Goal: Task Accomplishment & Management: Manage account settings

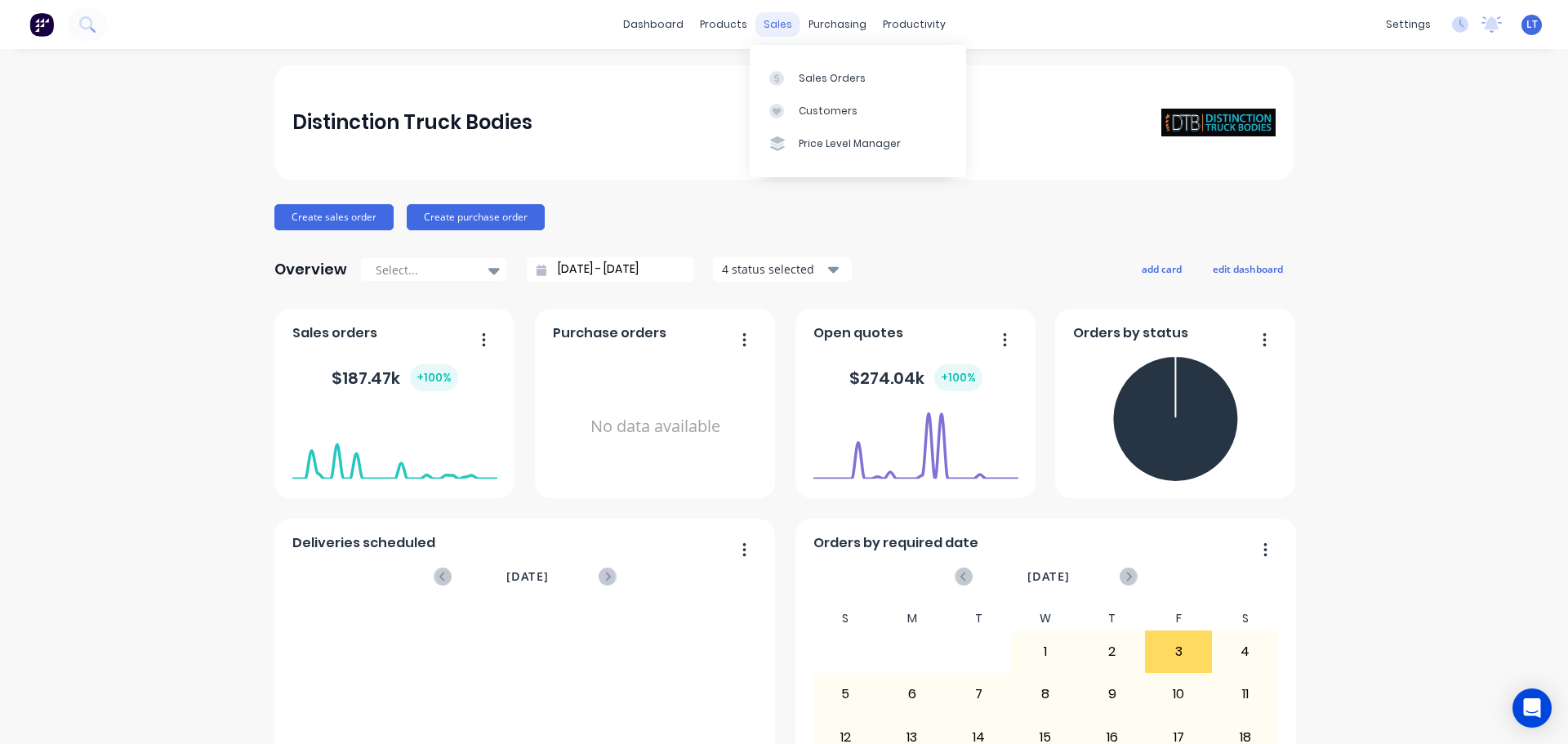
click at [769, 25] on div "sales" at bounding box center [777, 24] width 45 height 25
click at [808, 81] on div "Sales Orders" at bounding box center [832, 78] width 67 height 15
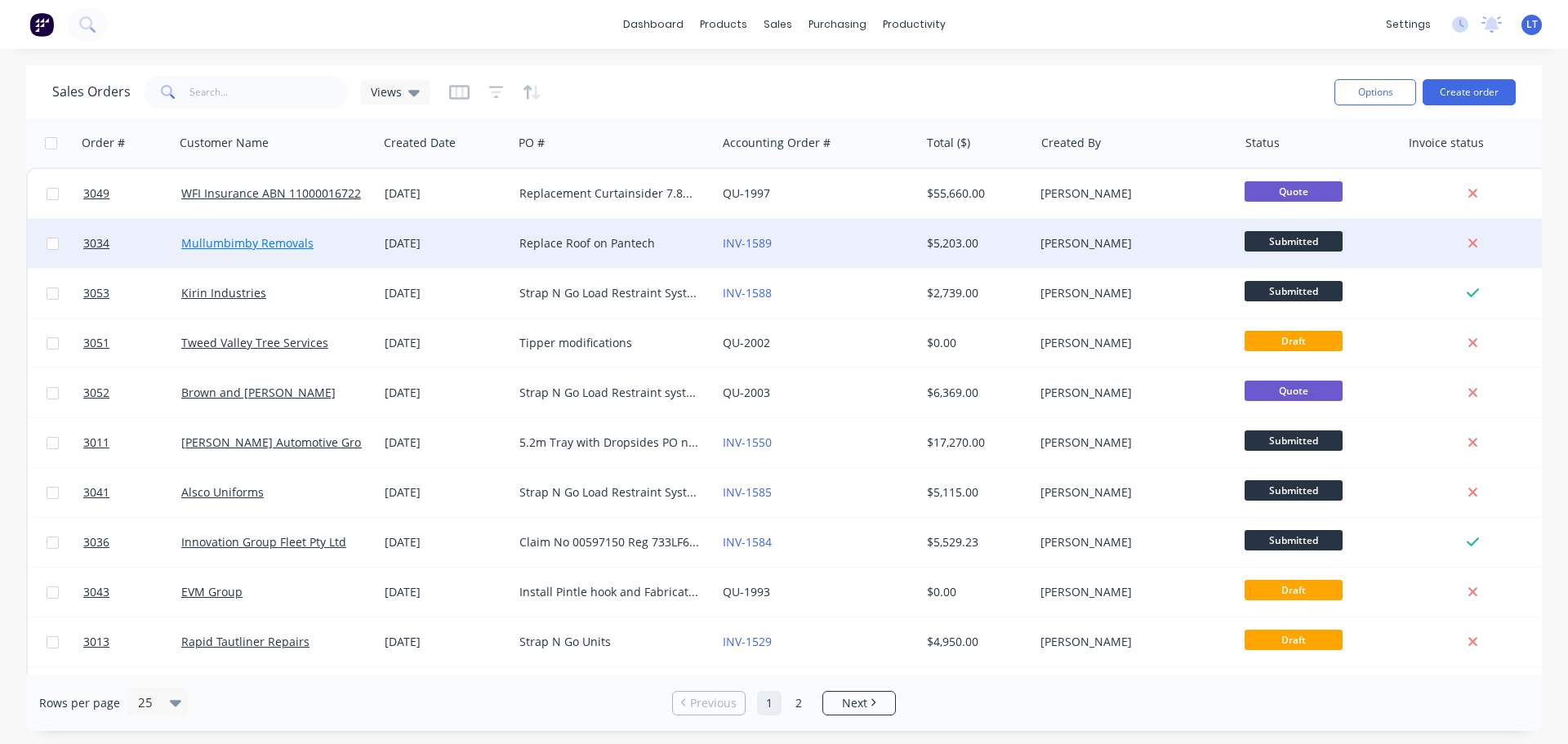
click at [284, 242] on link "Mullumbimby Removals" at bounding box center [247, 242] width 132 height 16
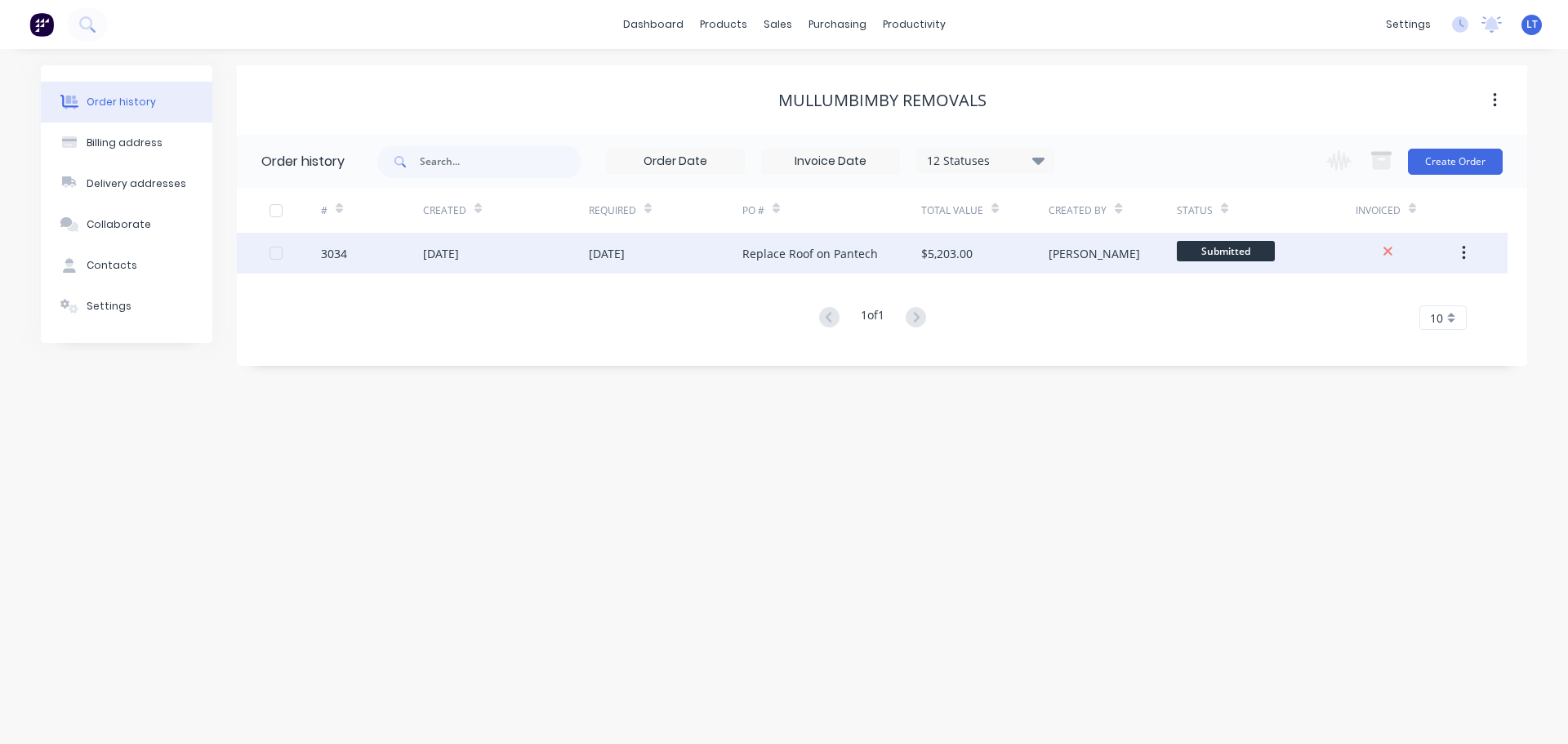
click at [812, 253] on div "Replace Roof on Pantech" at bounding box center [810, 254] width 136 height 17
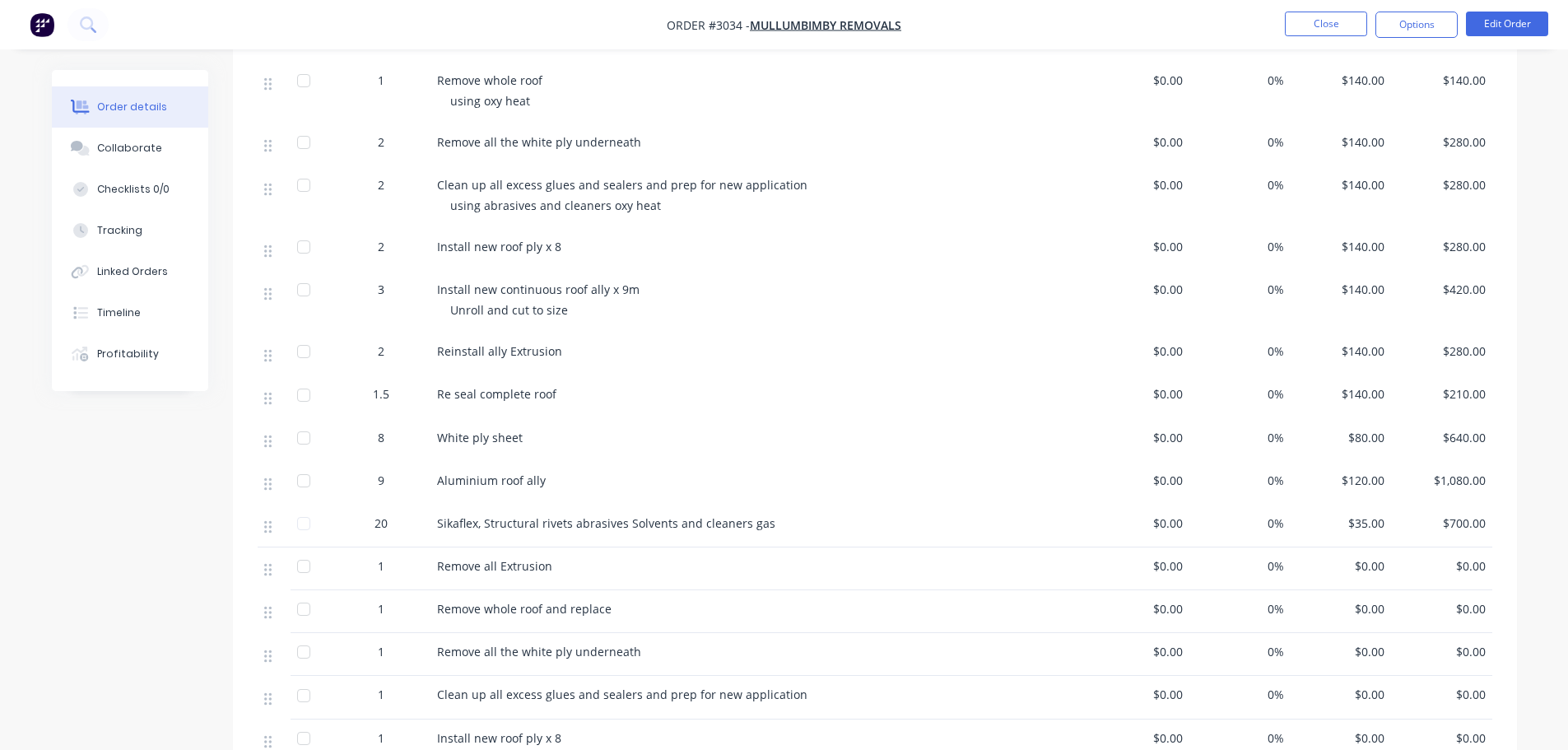
scroll to position [658, 0]
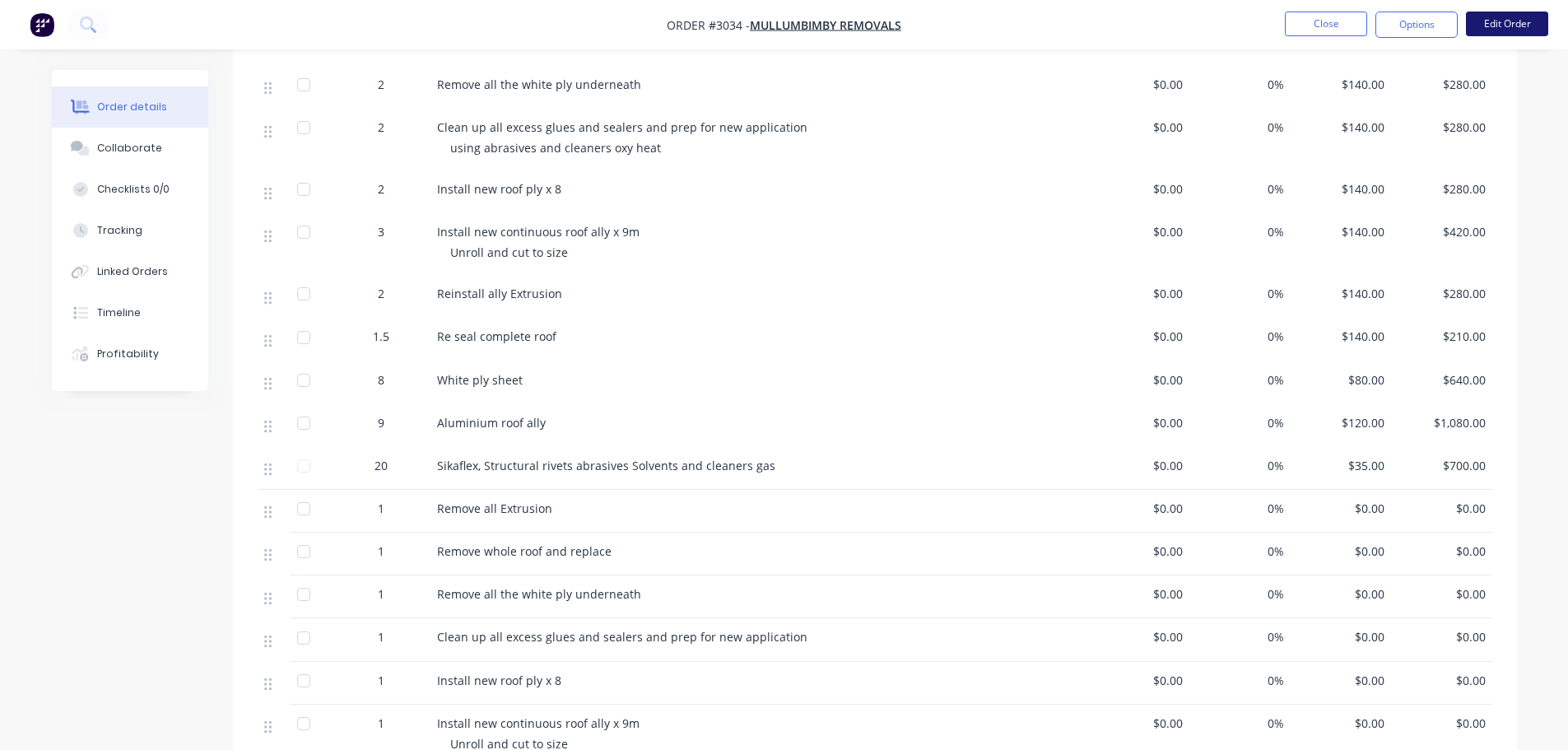
click at [1506, 19] on button "Edit Order" at bounding box center [1506, 23] width 82 height 25
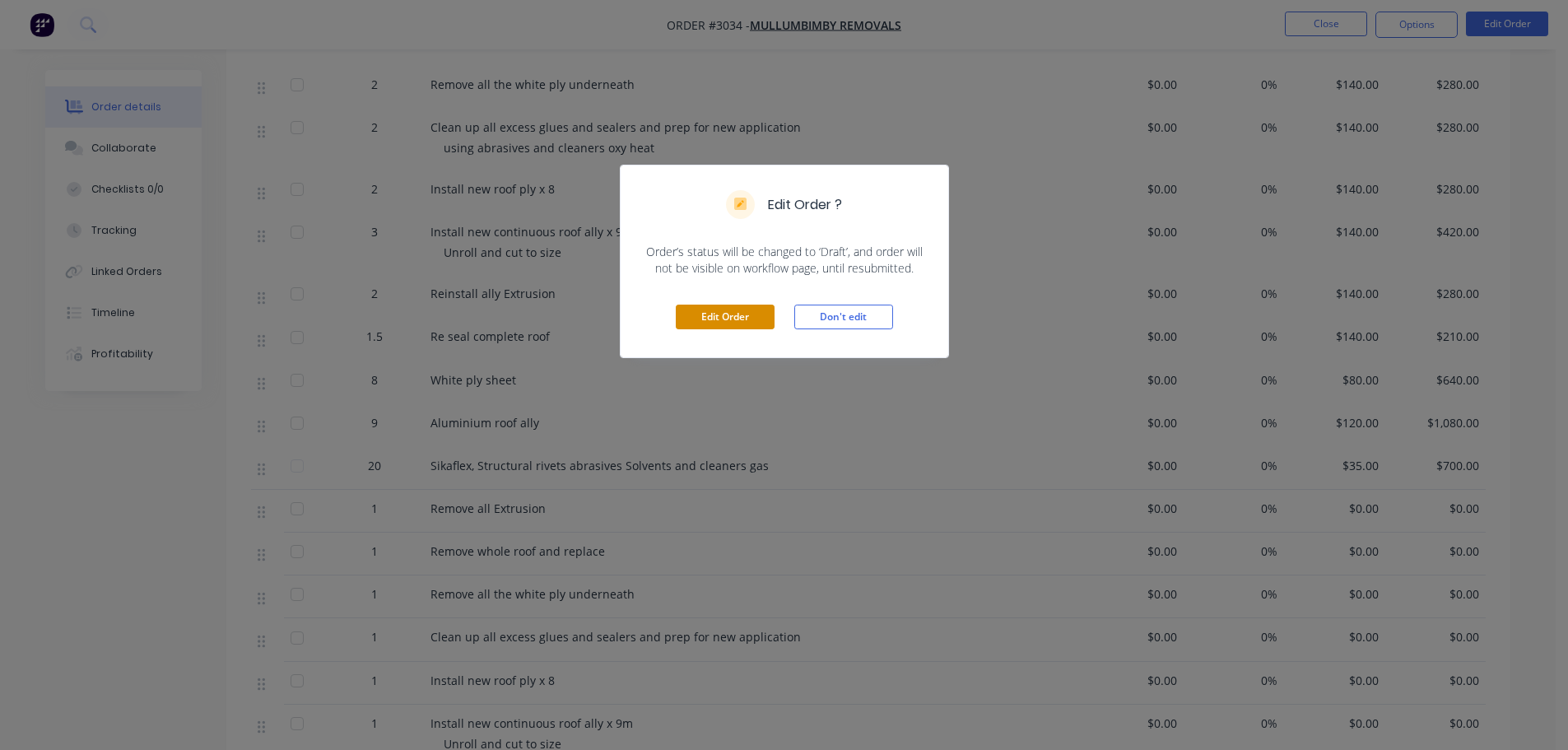
click at [716, 315] on button "Edit Order" at bounding box center [725, 317] width 99 height 25
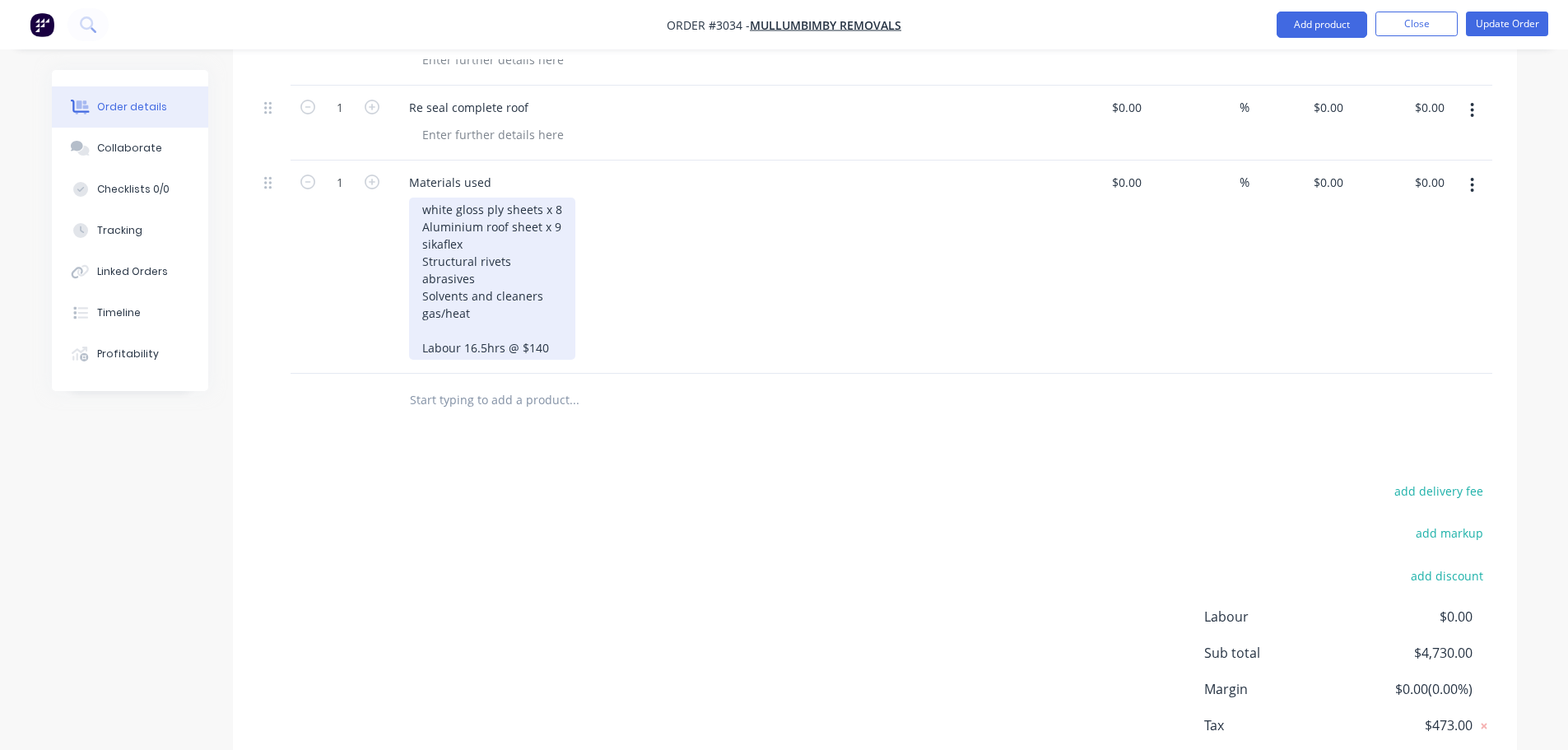
scroll to position [1976, 0]
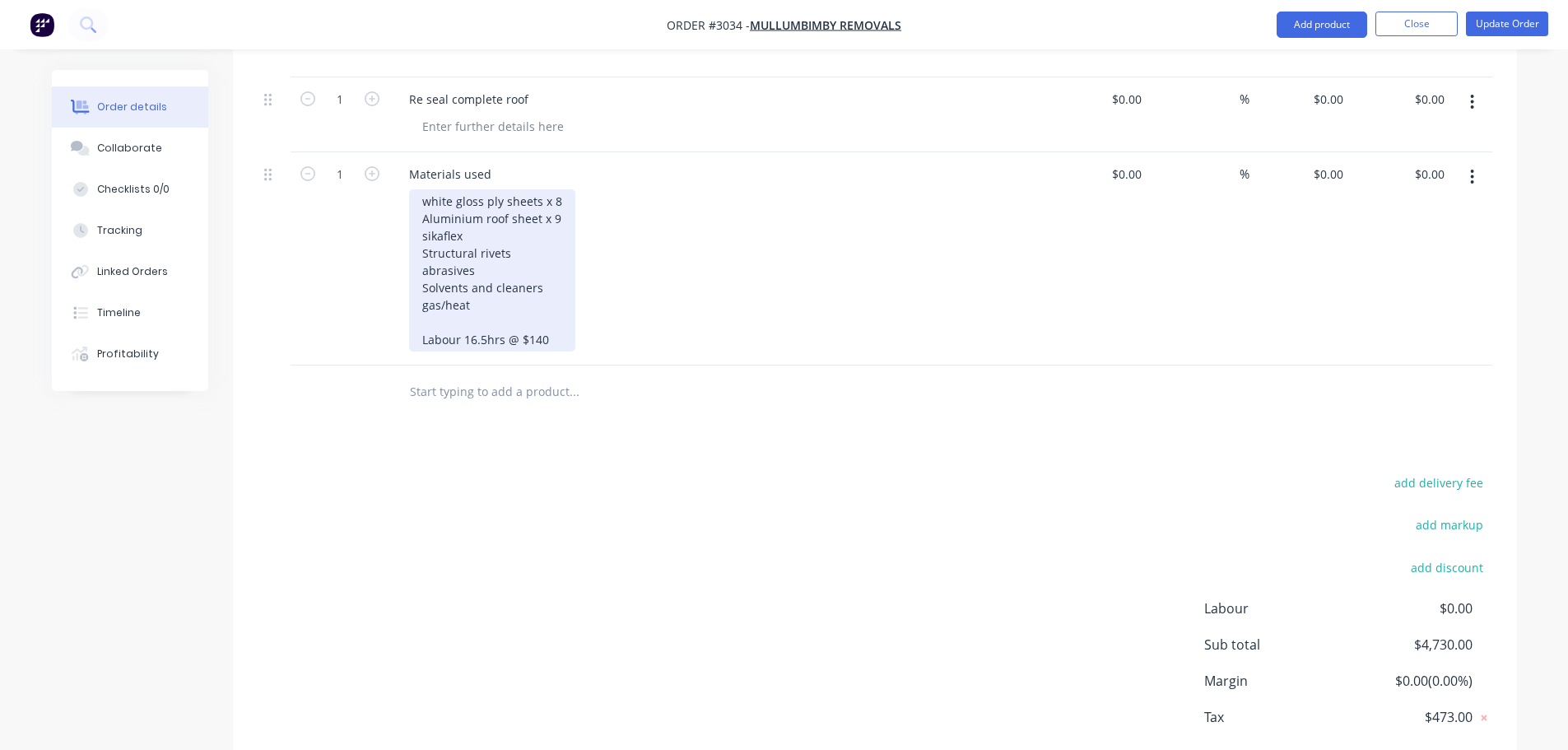
click at [475, 280] on div "white gloss ply sheets x 8 Aluminium roof sheet x 9 sikaflex Structural rivets …" at bounding box center [492, 269] width 167 height 162
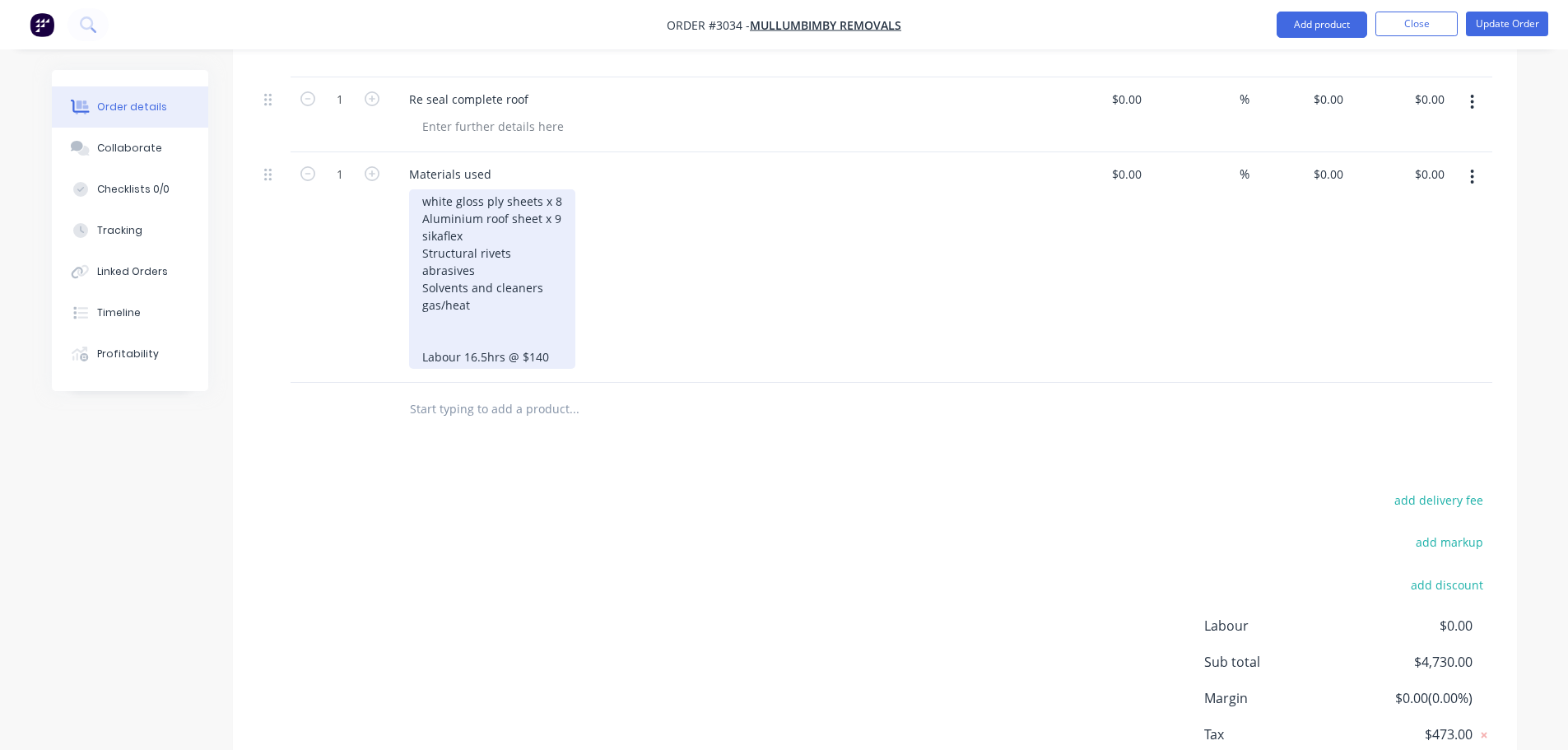
click at [476, 333] on div "white gloss ply sheets x 8 Aluminium roof sheet x 9 sikaflex Structural rivets …" at bounding box center [492, 279] width 167 height 180
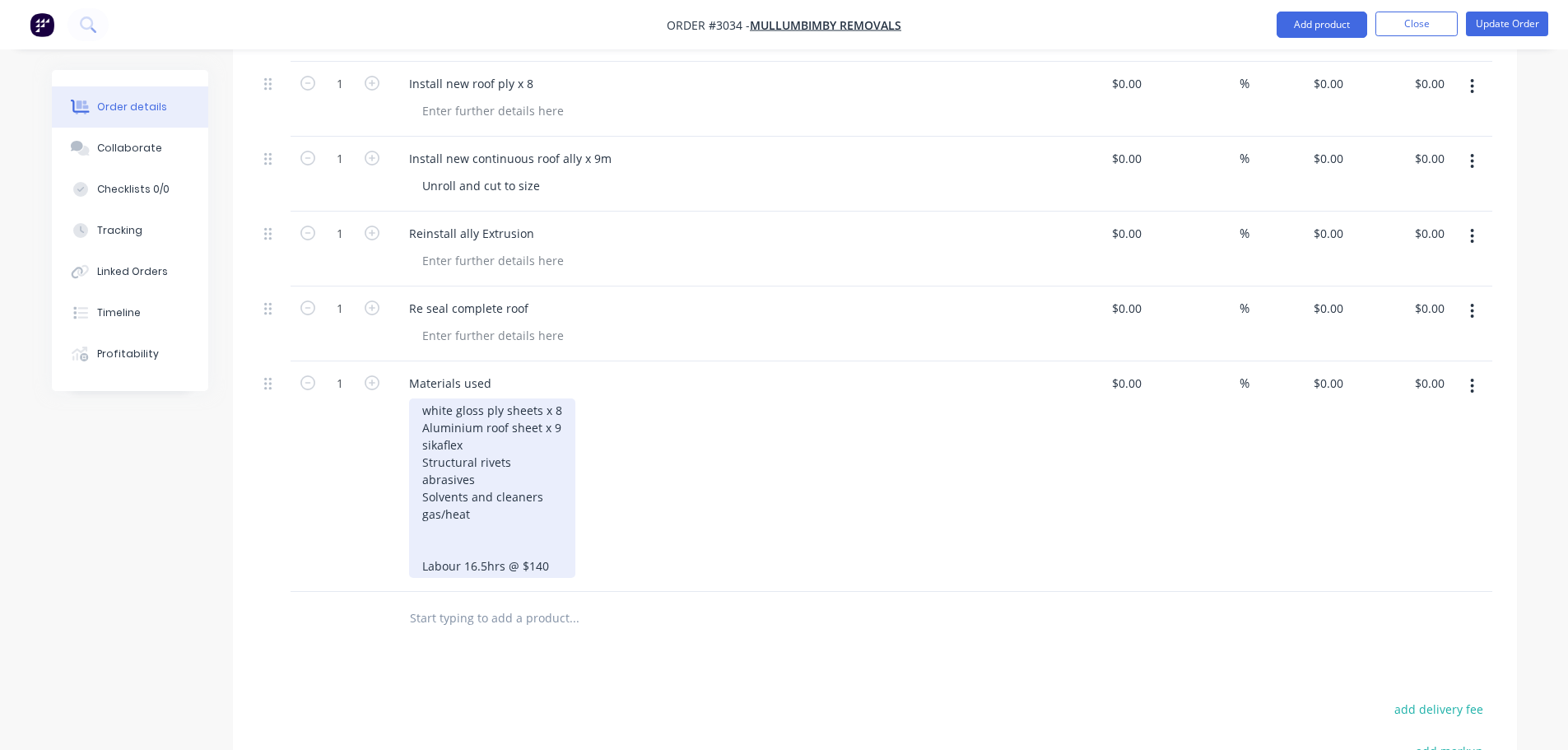
scroll to position [1729, 0]
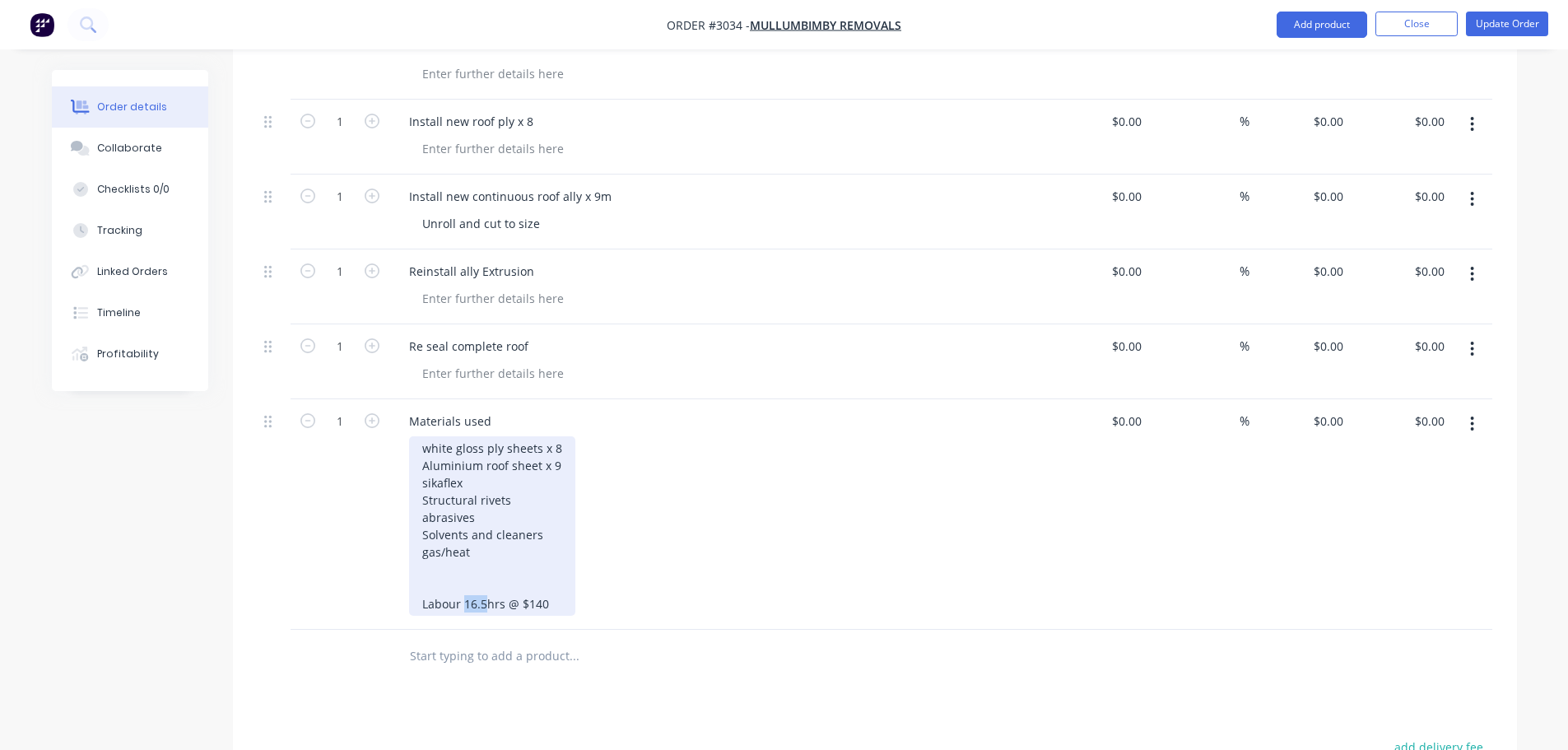
drag, startPoint x: 485, startPoint y: 580, endPoint x: 463, endPoint y: 580, distance: 22.0
click at [463, 580] on div "white gloss ply sheets x 8 Aluminium roof sheet x 9 sikaflex Structural rivets …" at bounding box center [492, 526] width 167 height 180
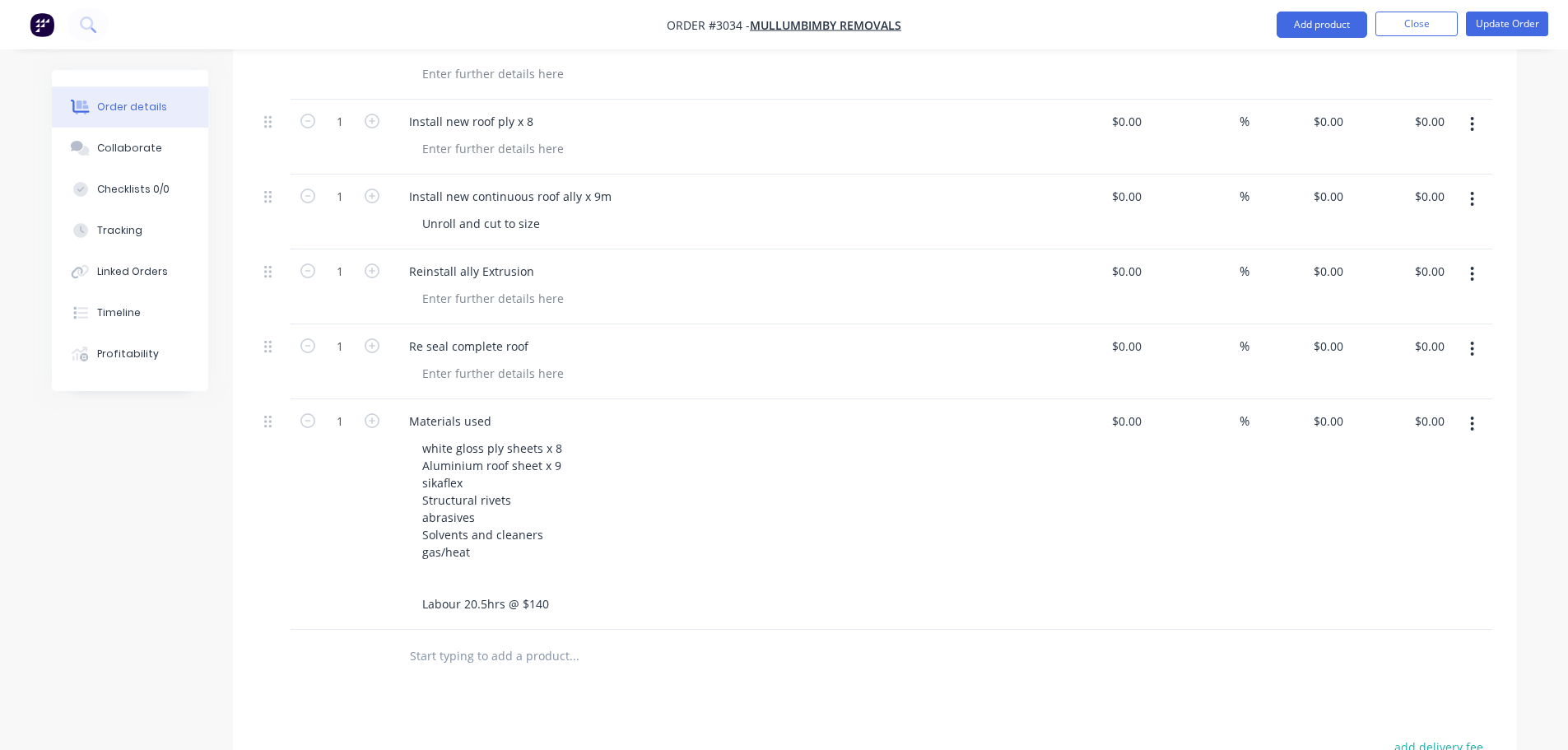
click at [672, 556] on div "white gloss ply sheets x 8 Aluminium roof sheet x 9 sikaflex Structural rivets …" at bounding box center [725, 526] width 632 height 180
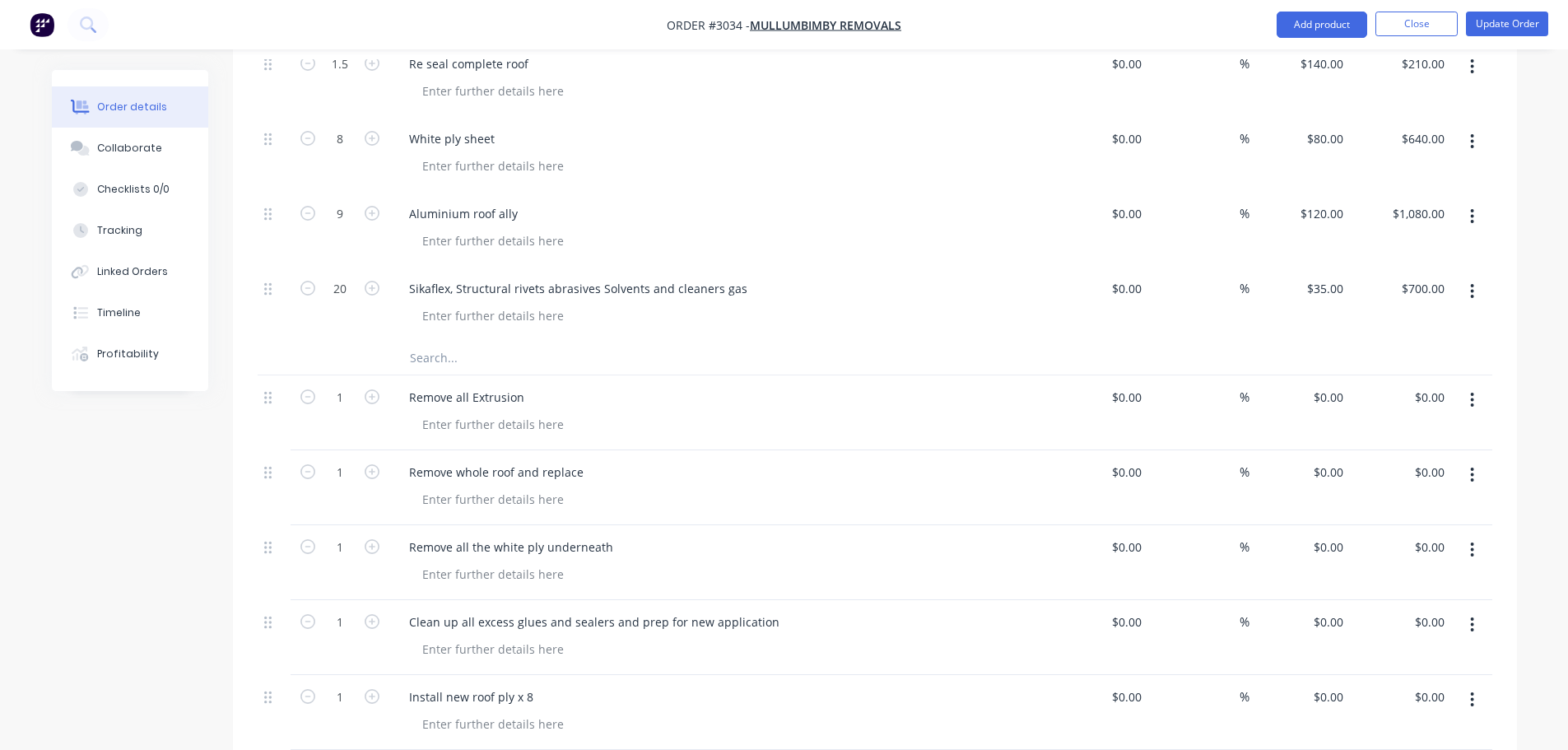
scroll to position [1153, 0]
click at [425, 343] on input "text" at bounding box center [574, 359] width 330 height 33
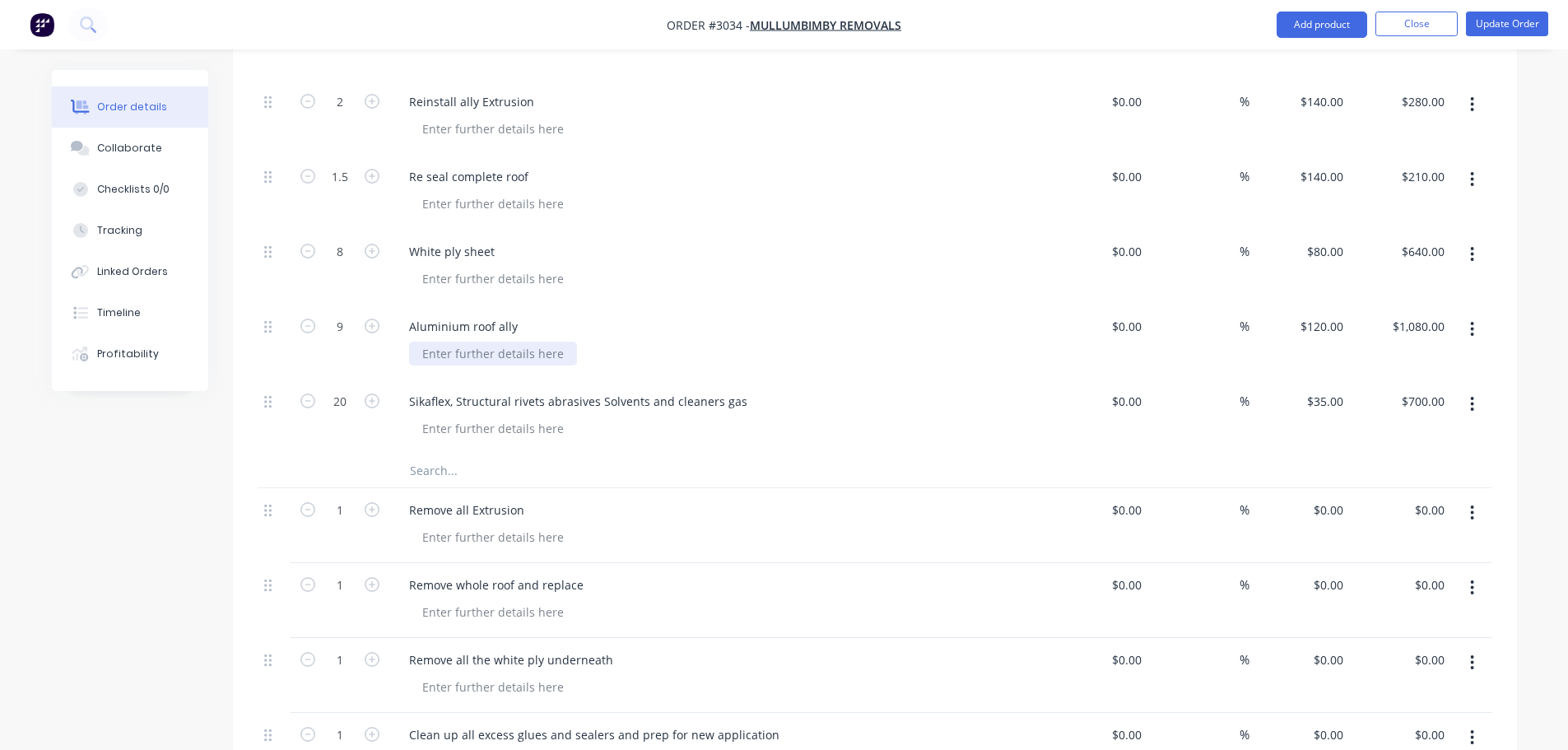
scroll to position [1070, 0]
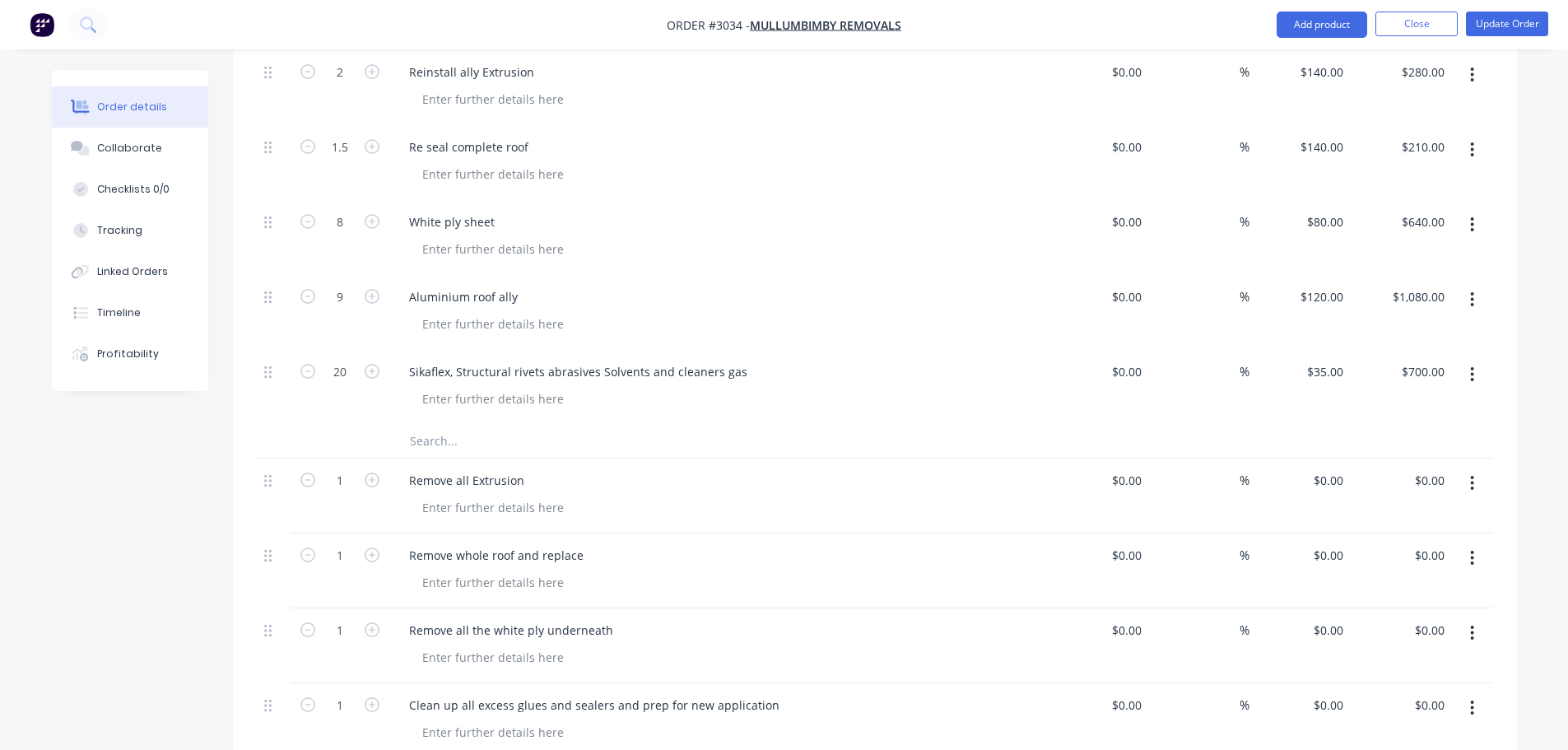
click at [455, 425] on input "text" at bounding box center [574, 442] width 330 height 33
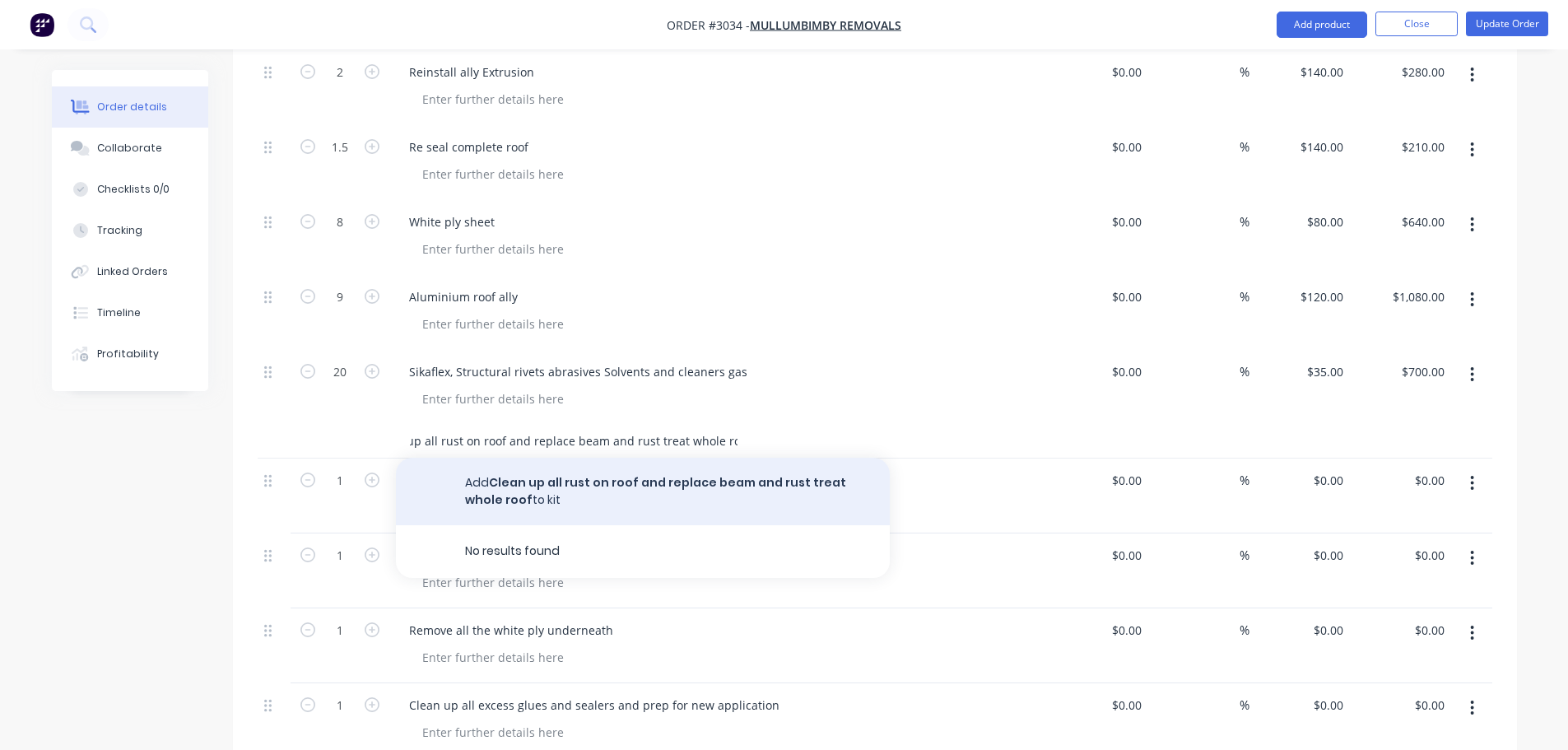
type input "Clean up all rust on roof and replace beam and rust treat whole roof"
click at [627, 457] on button "Add Clean up all rust on roof and replace beam and rust treat whole roof to kit" at bounding box center [642, 491] width 493 height 68
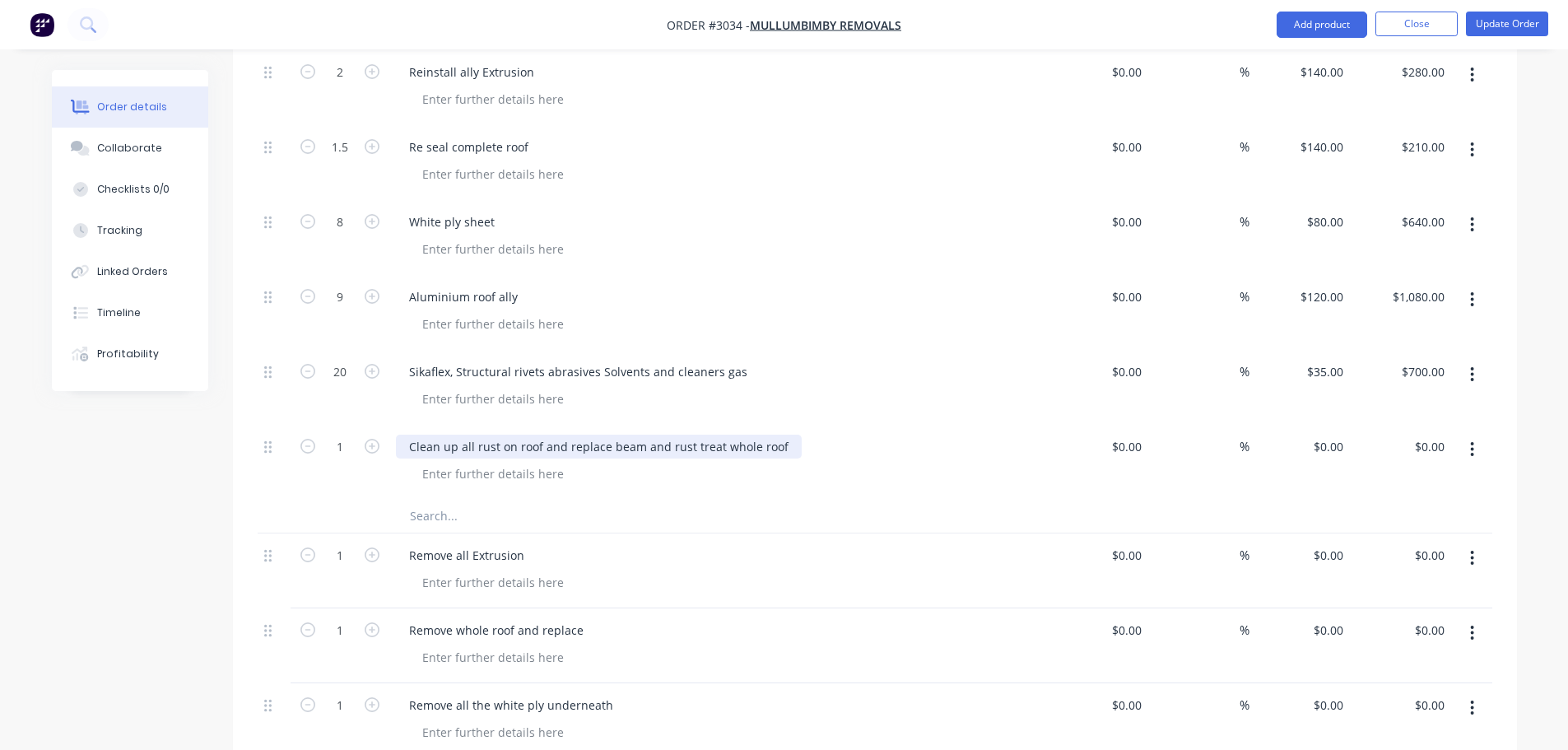
click at [562, 434] on div "Clean up all rust on roof and replace beam and rust treat whole roof" at bounding box center [599, 446] width 405 height 24
drag, startPoint x: 820, startPoint y: 420, endPoint x: 756, endPoint y: 425, distance: 64.2
click at [756, 434] on div "Clean up all rust on roof cut out and replace beam and rust treat whole roof" at bounding box center [620, 446] width 448 height 24
click at [543, 462] on div at bounding box center [492, 474] width 168 height 24
click at [368, 439] on icon "button" at bounding box center [372, 446] width 15 height 15
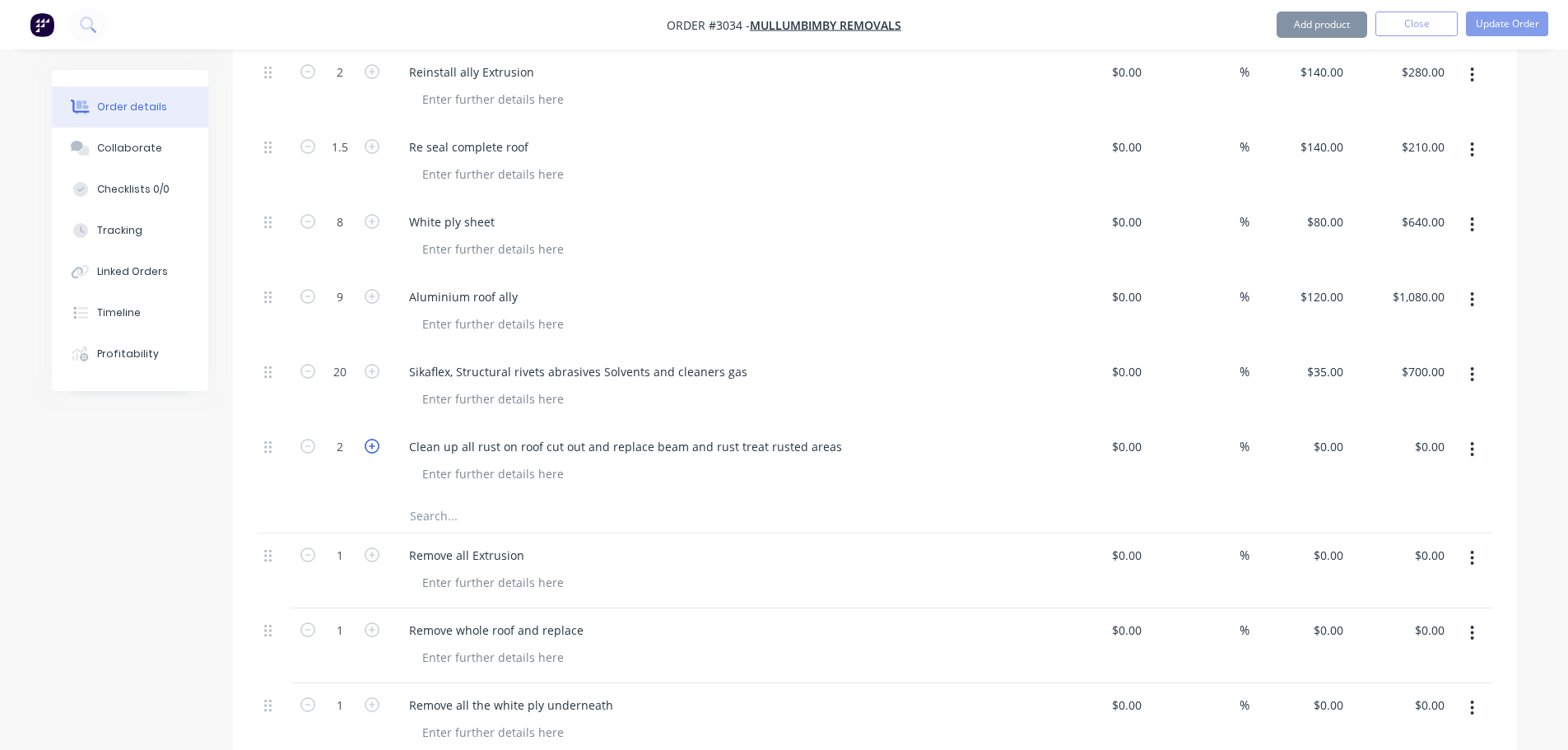
click at [368, 439] on icon "button" at bounding box center [372, 446] width 15 height 15
type input "5"
click at [1329, 434] on div "0 $0.00" at bounding box center [1327, 446] width 44 height 24
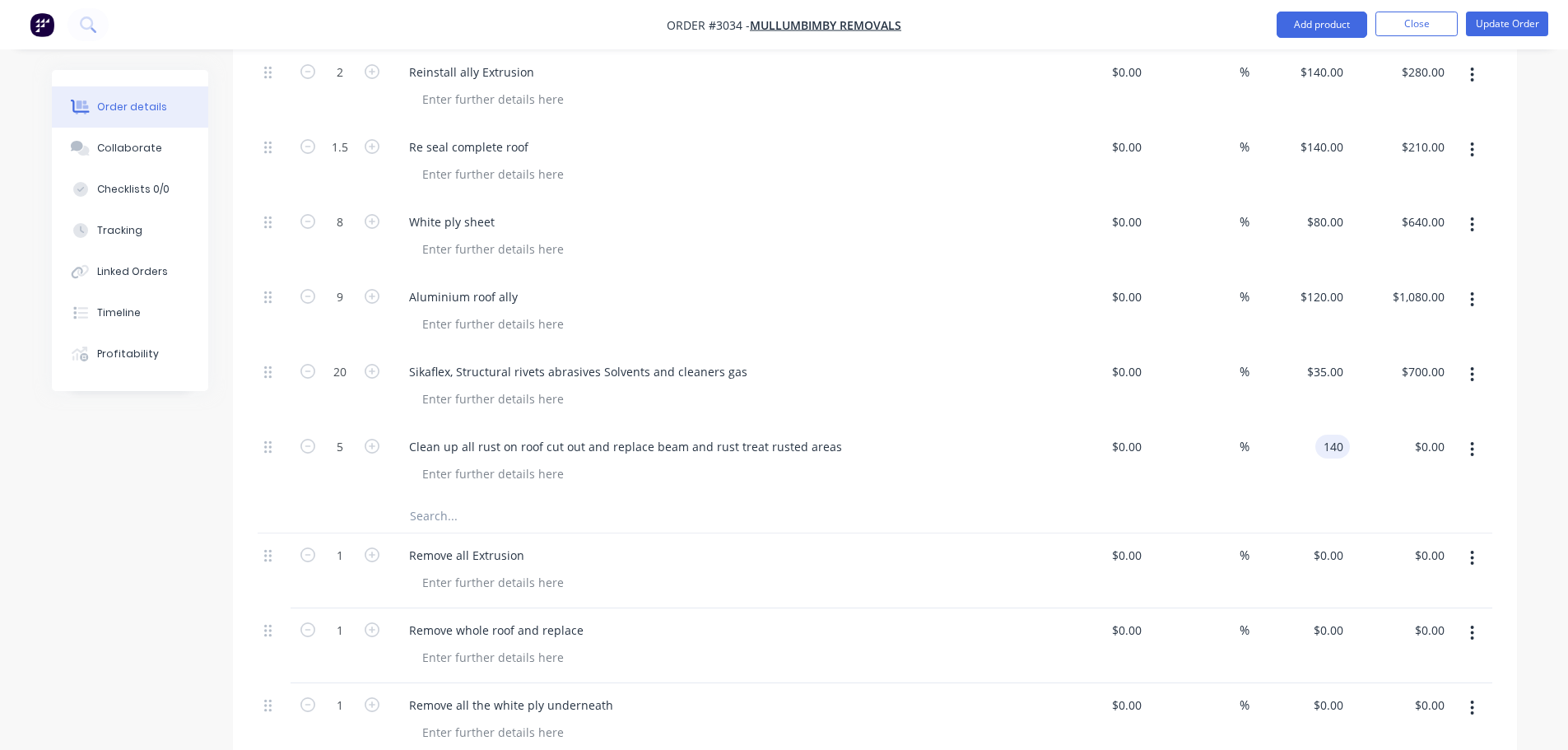
type input "$140.00"
type input "$700.00"
click at [909, 316] on div "Aluminium roof ally" at bounding box center [718, 312] width 658 height 75
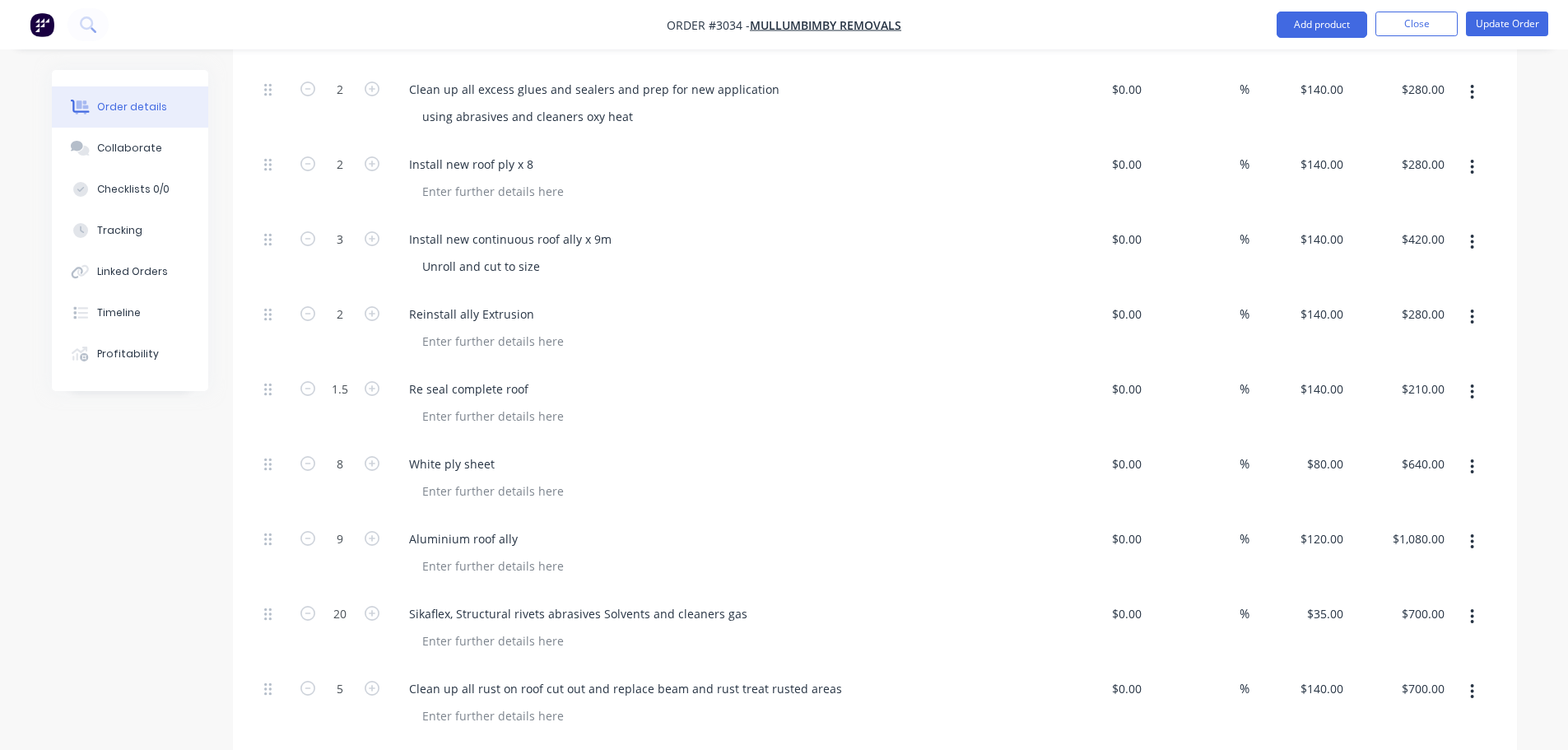
scroll to position [1070, 0]
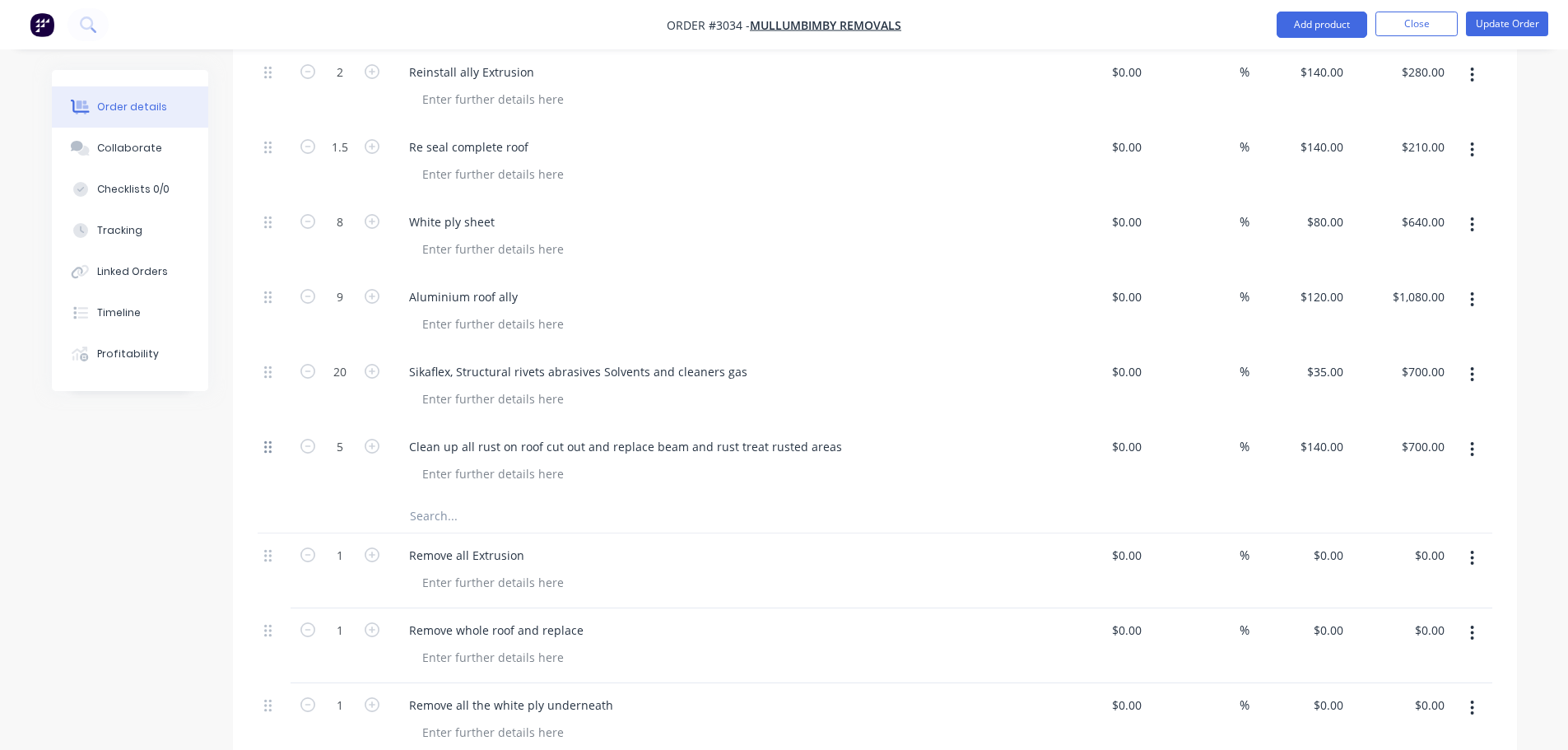
click at [265, 442] on icon at bounding box center [268, 447] width 7 height 12
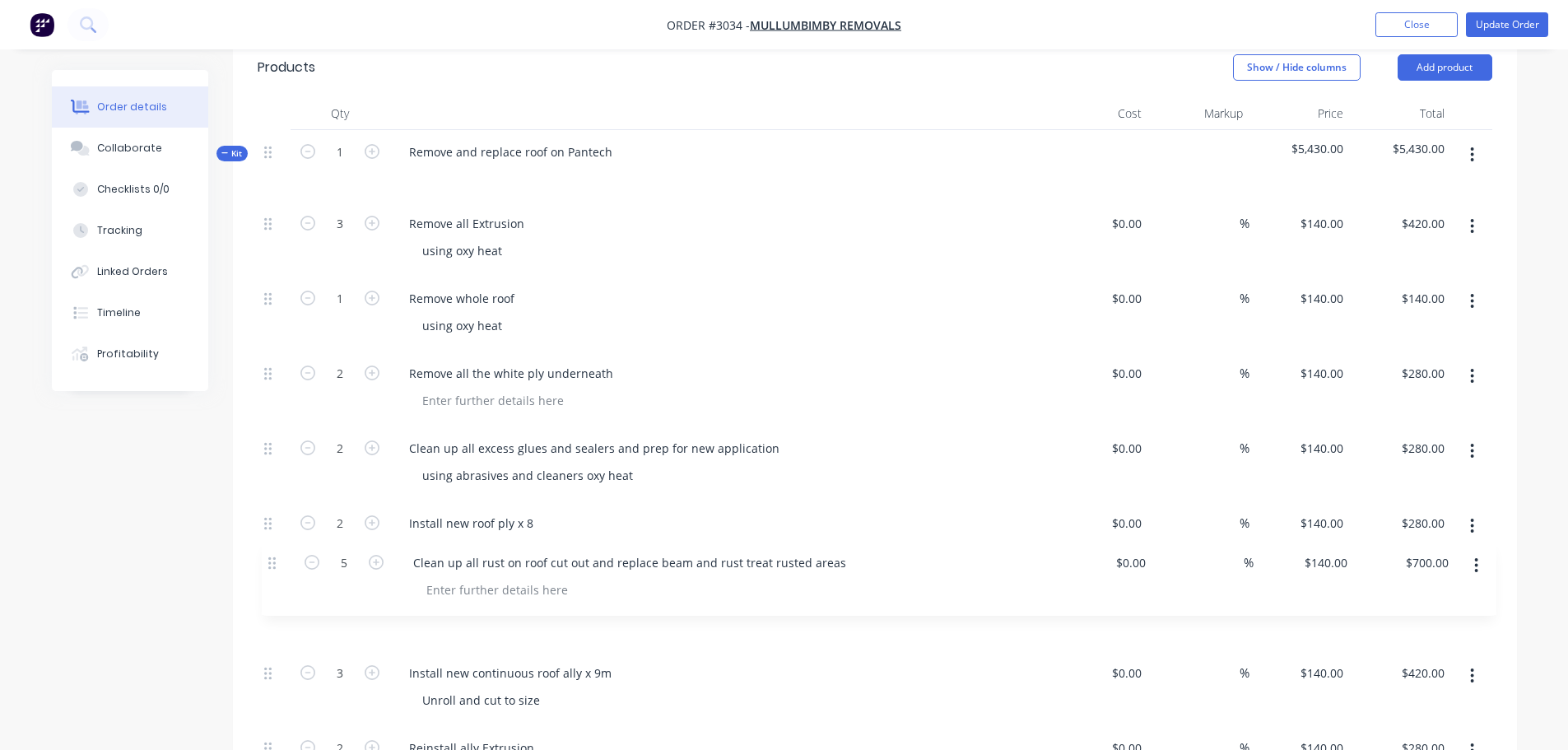
scroll to position [473, 0]
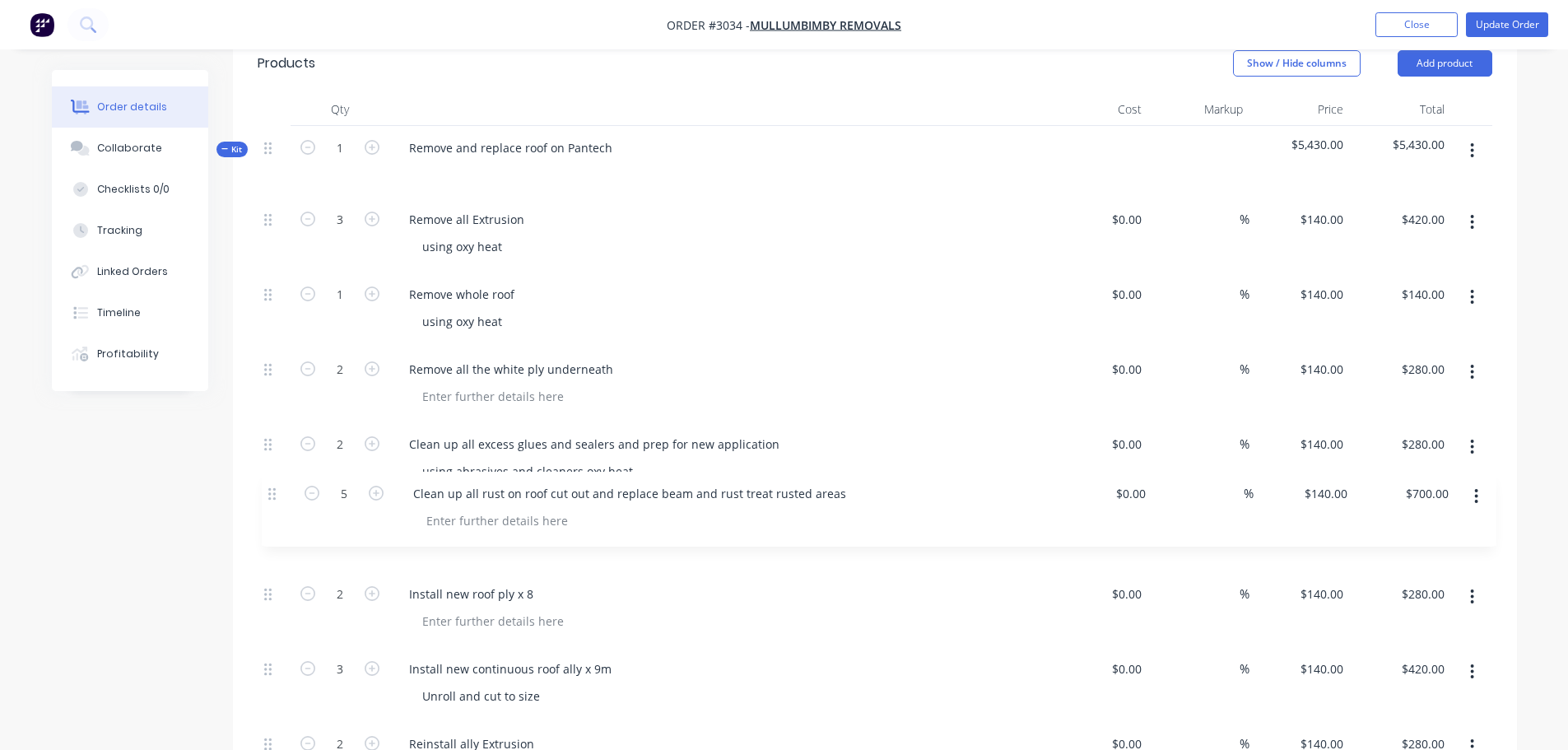
drag, startPoint x: 265, startPoint y: 423, endPoint x: 269, endPoint y: 481, distance: 58.1
click at [269, 481] on div "3 Remove all Extrusion using oxy heat $0.00 $0.00 % $140.00 $140.00 $420.00 $42…" at bounding box center [875, 646] width 1235 height 899
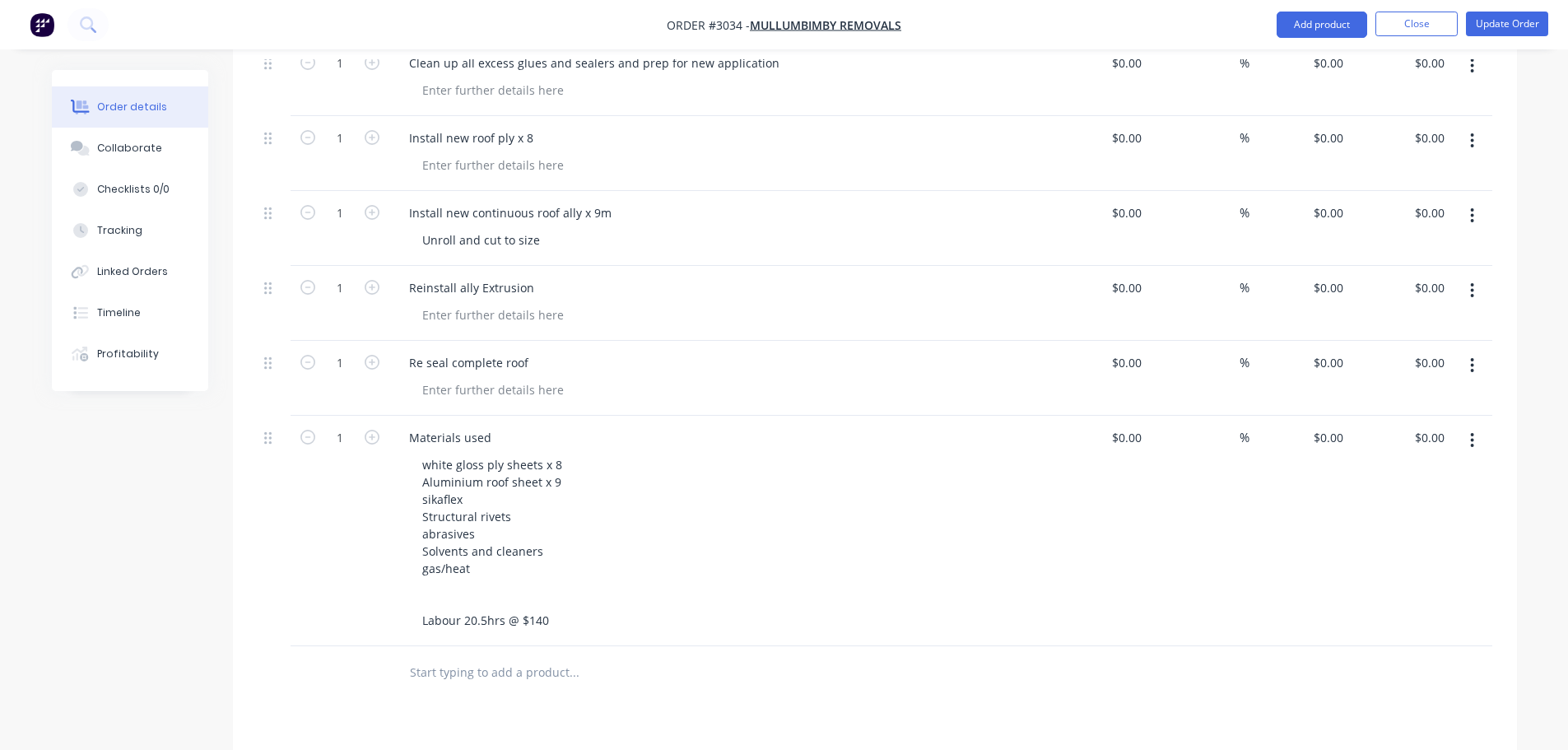
scroll to position [1969, 0]
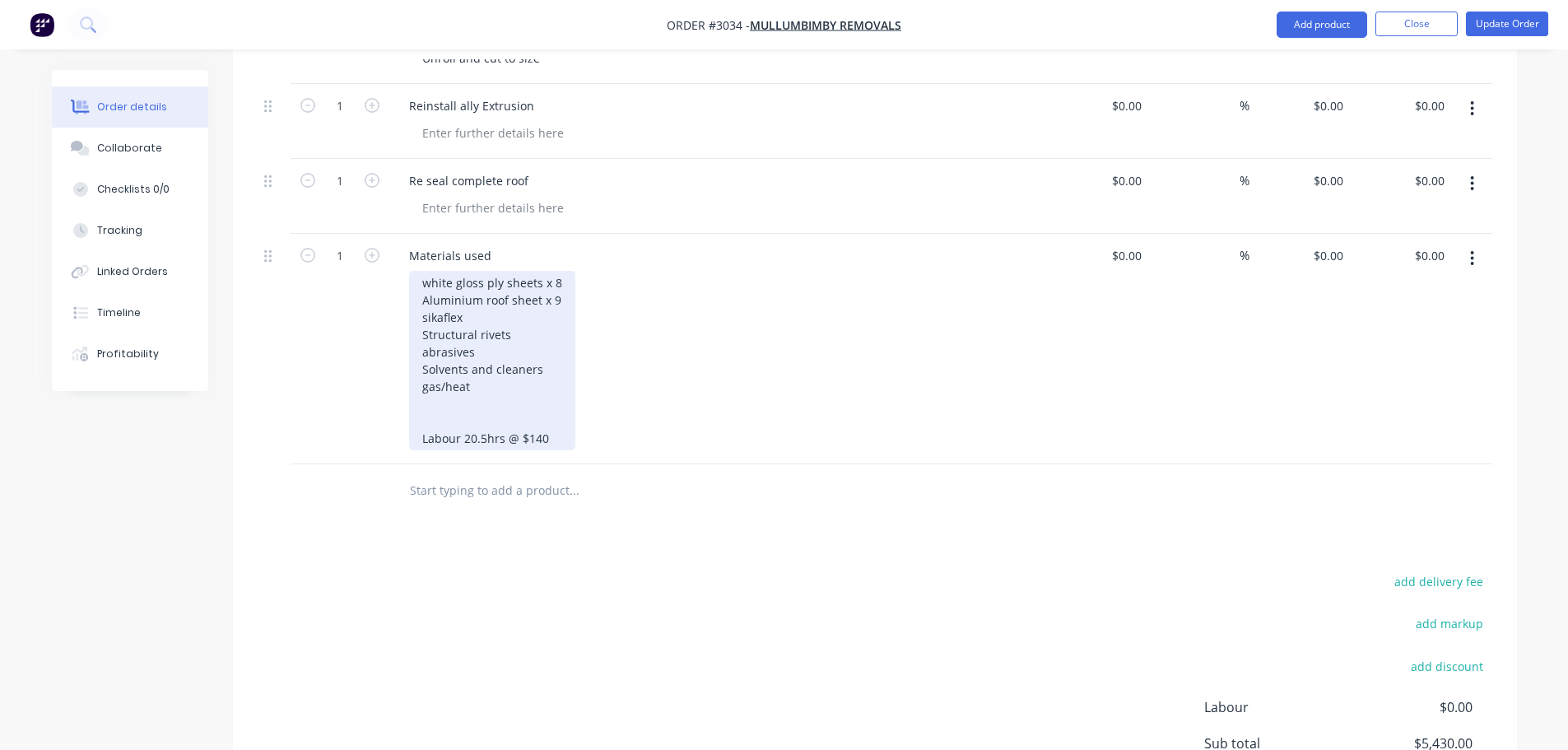
click at [423, 386] on div "white gloss ply sheets x 8 Aluminium roof sheet x 9 sikaflex Structural rivets …" at bounding box center [492, 361] width 167 height 180
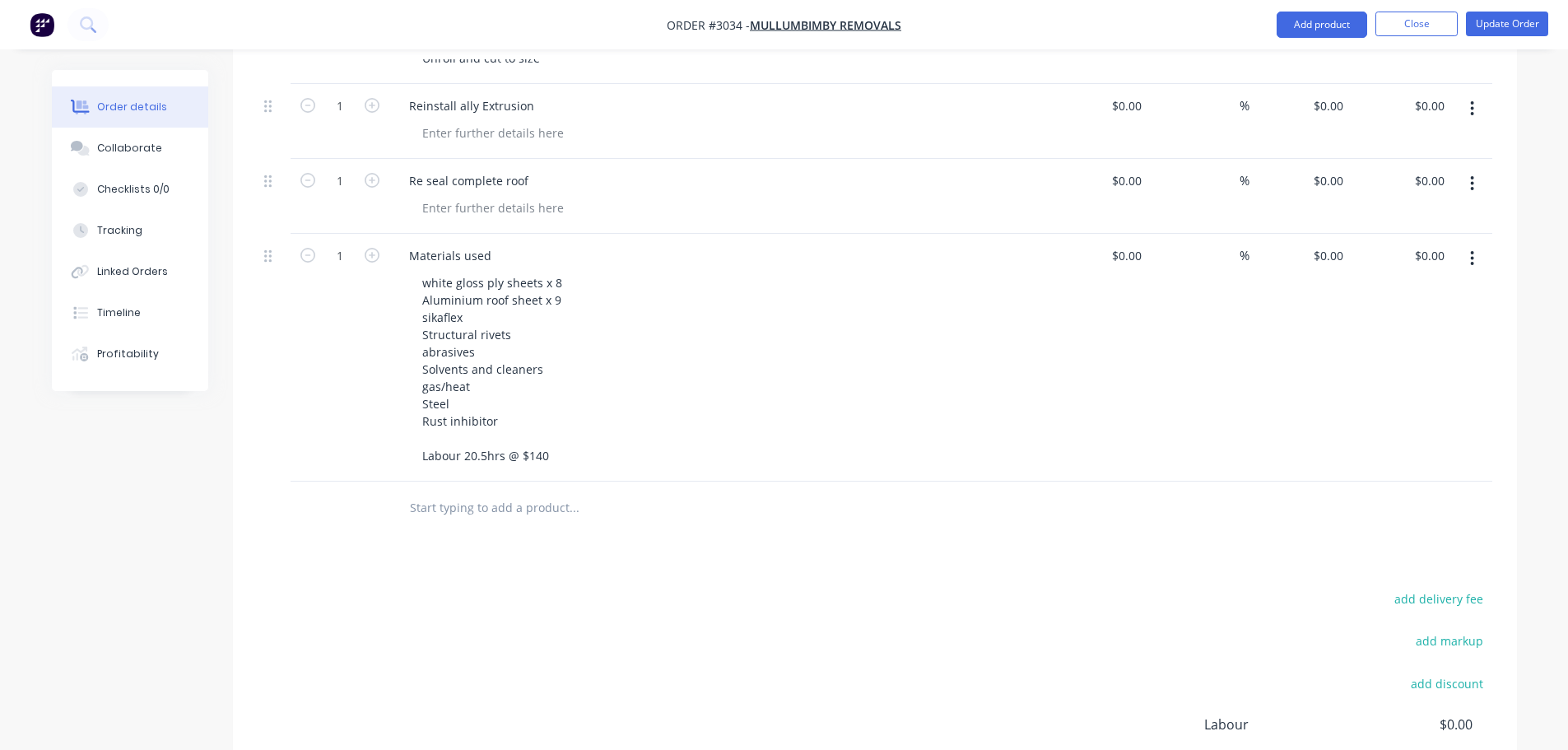
click at [619, 406] on div "white gloss ply sheets x 8 Aluminium roof sheet x 9 sikaflex Structural rivets …" at bounding box center [725, 369] width 632 height 196
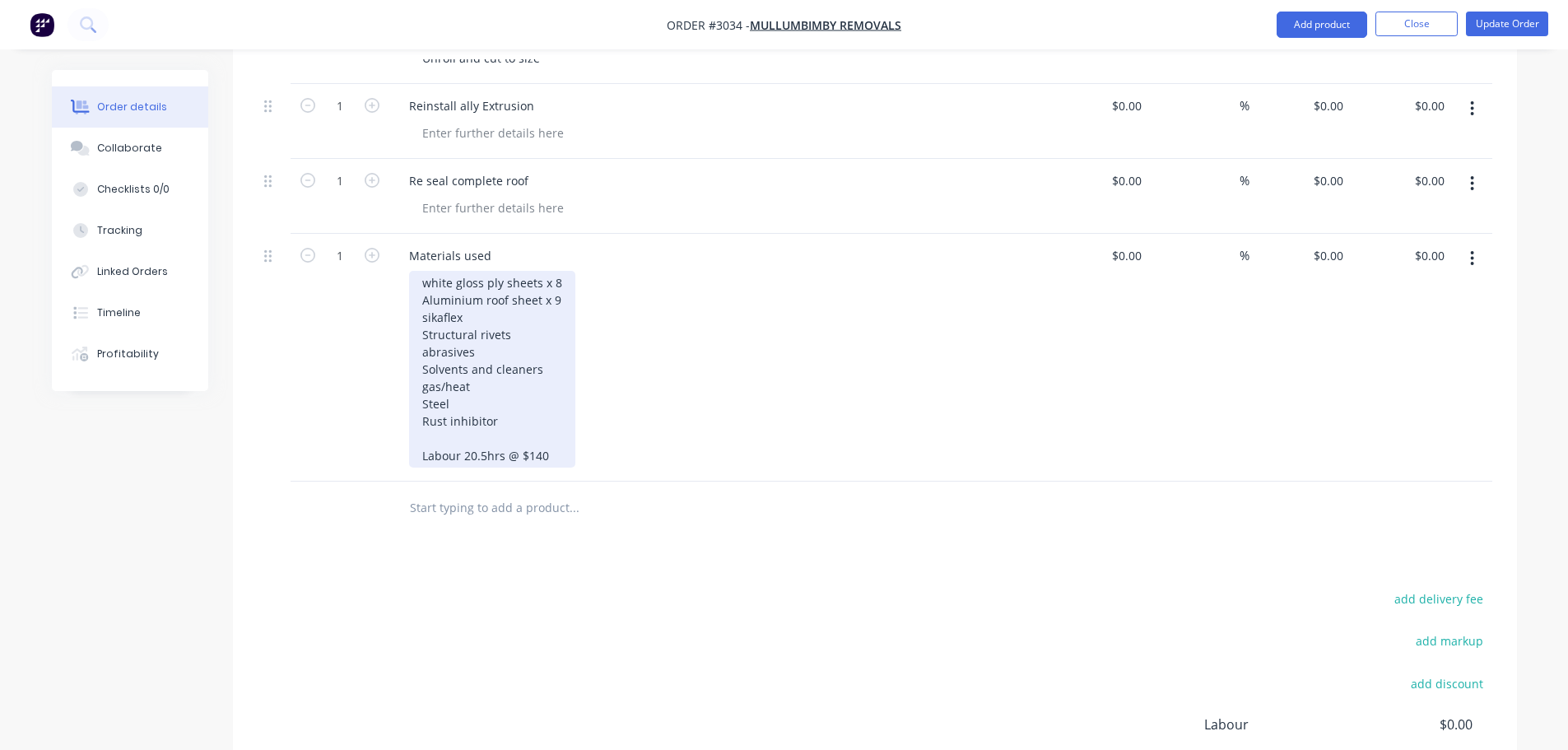
click at [477, 431] on div "white gloss ply sheets x 8 Aluminium roof sheet x 9 sikaflex Structural rivets …" at bounding box center [492, 369] width 167 height 196
drag, startPoint x: 550, startPoint y: 432, endPoint x: 417, endPoint y: 430, distance: 133.0
click at [417, 430] on div "white gloss ply sheets x 8 Aluminium roof sheet x 9 sikaflex Structural rivets …" at bounding box center [492, 369] width 167 height 196
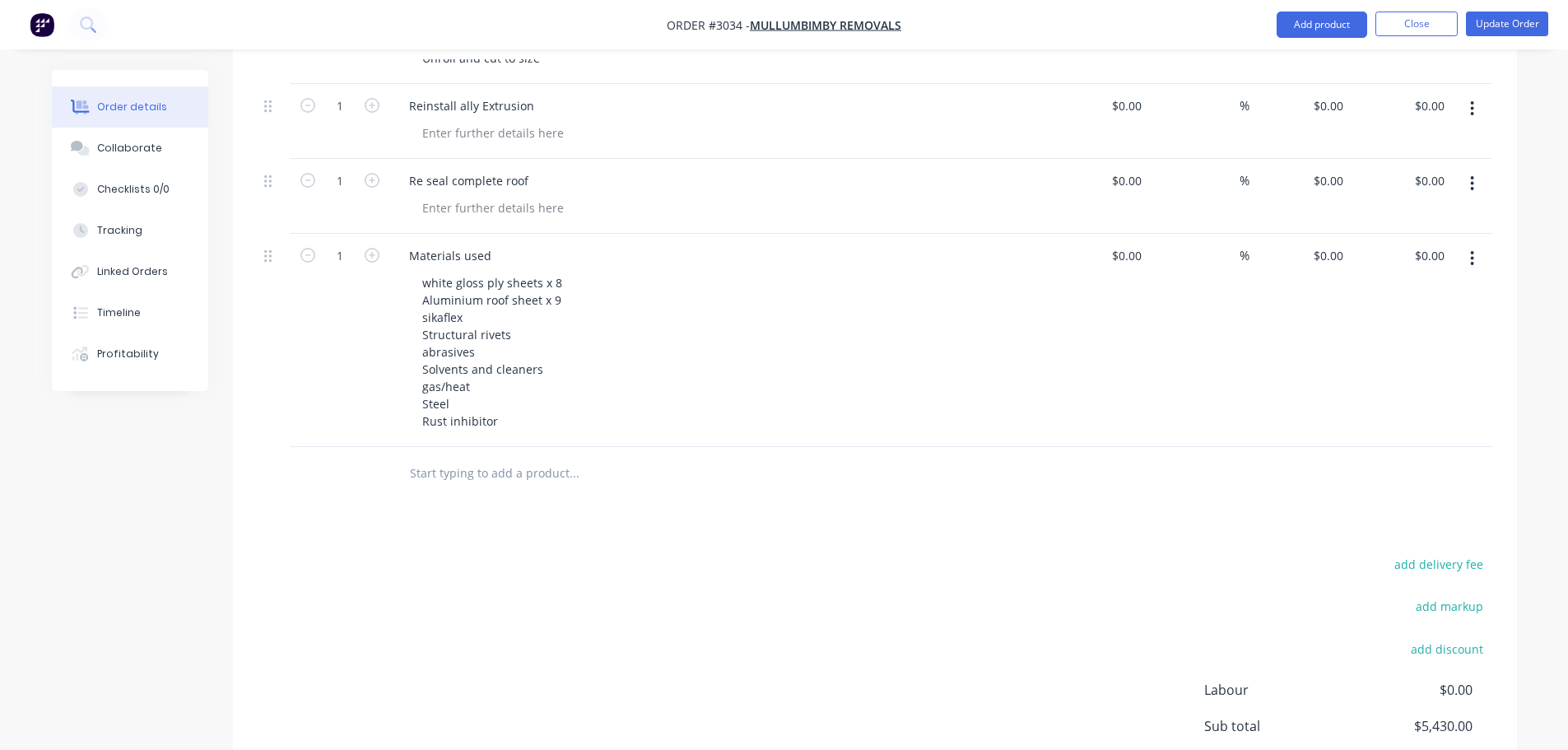
click at [616, 383] on div "white gloss ply sheets x 8 Aluminium roof sheet x 9 sikaflex Structural rivets …" at bounding box center [725, 352] width 632 height 162
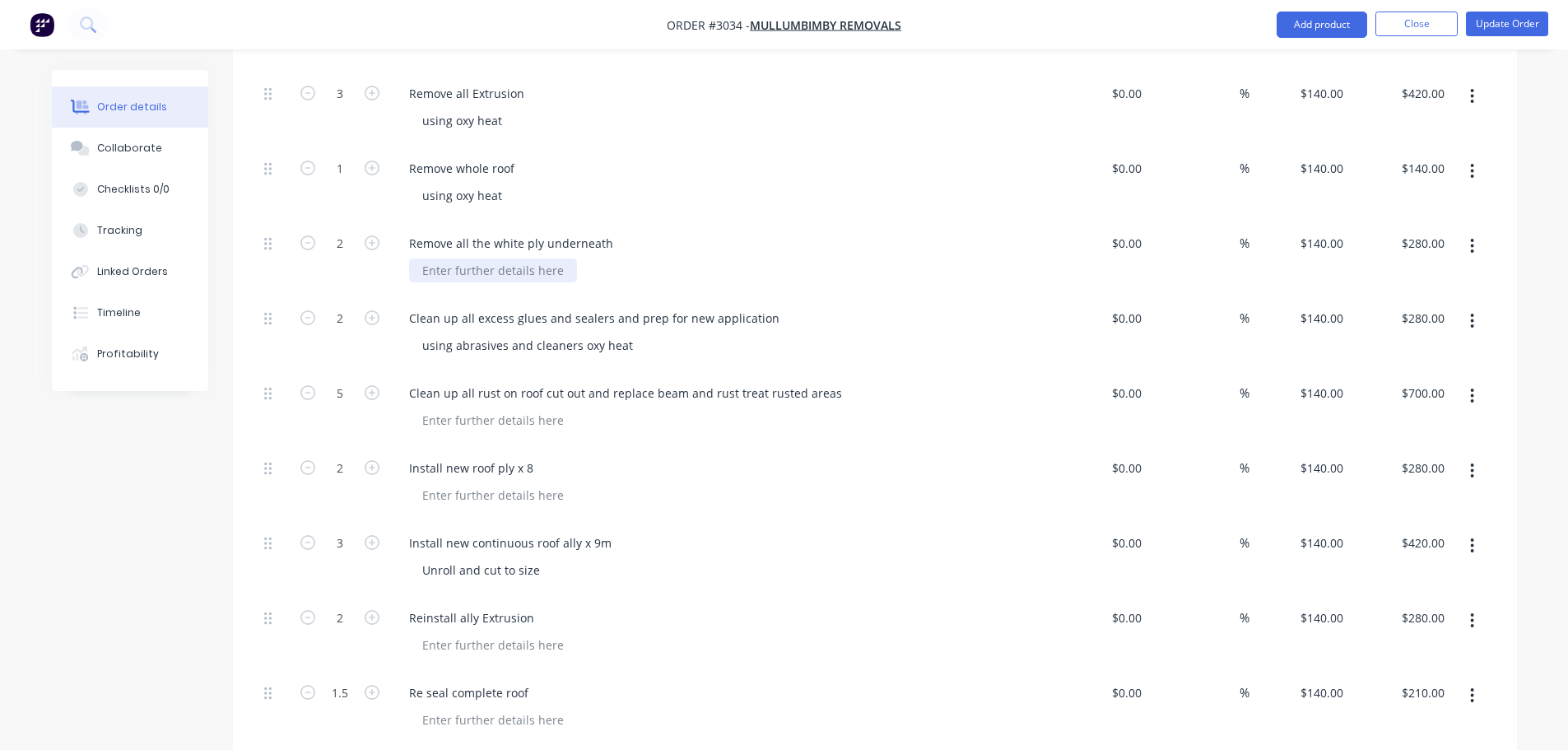
scroll to position [569, 0]
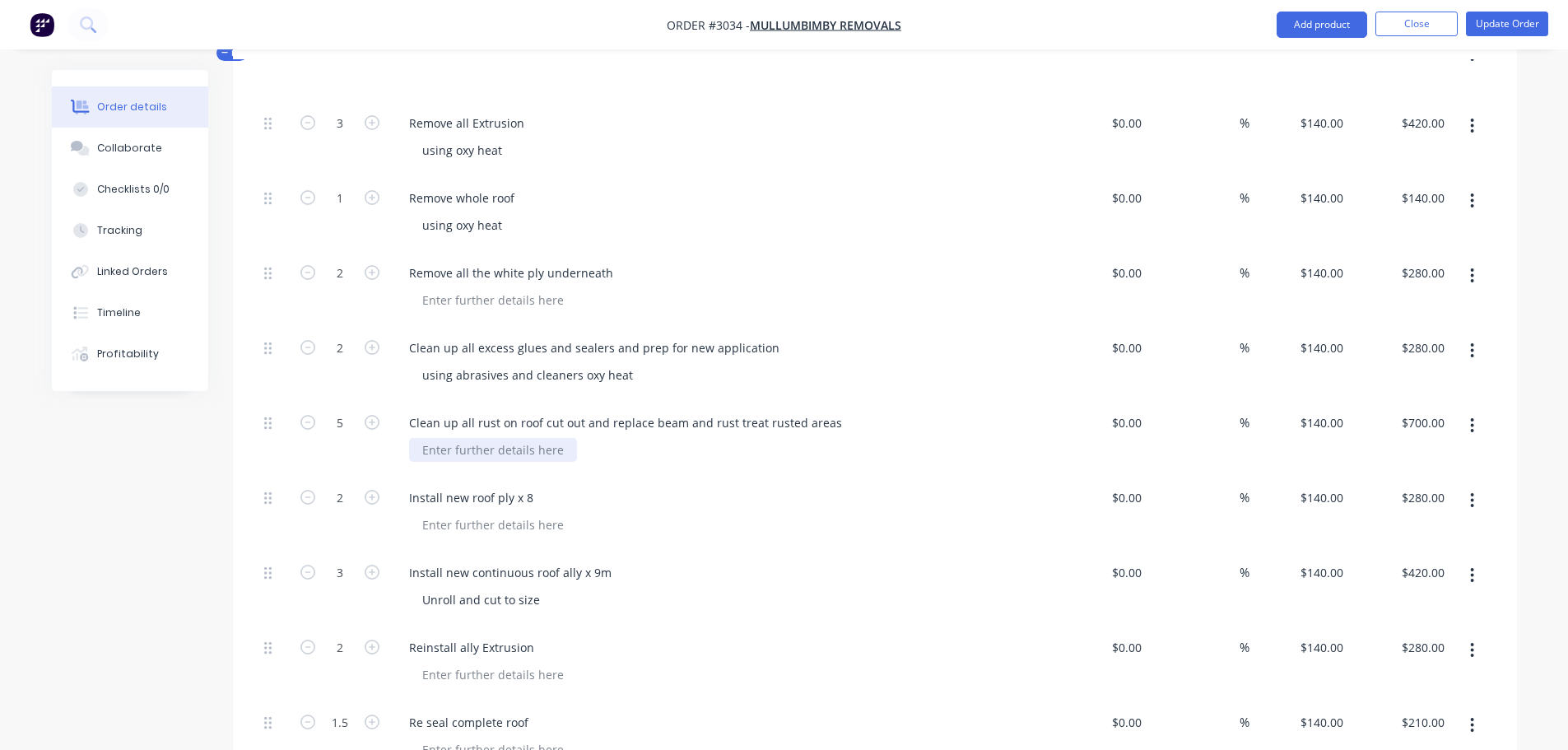
click at [423, 438] on div at bounding box center [492, 450] width 168 height 24
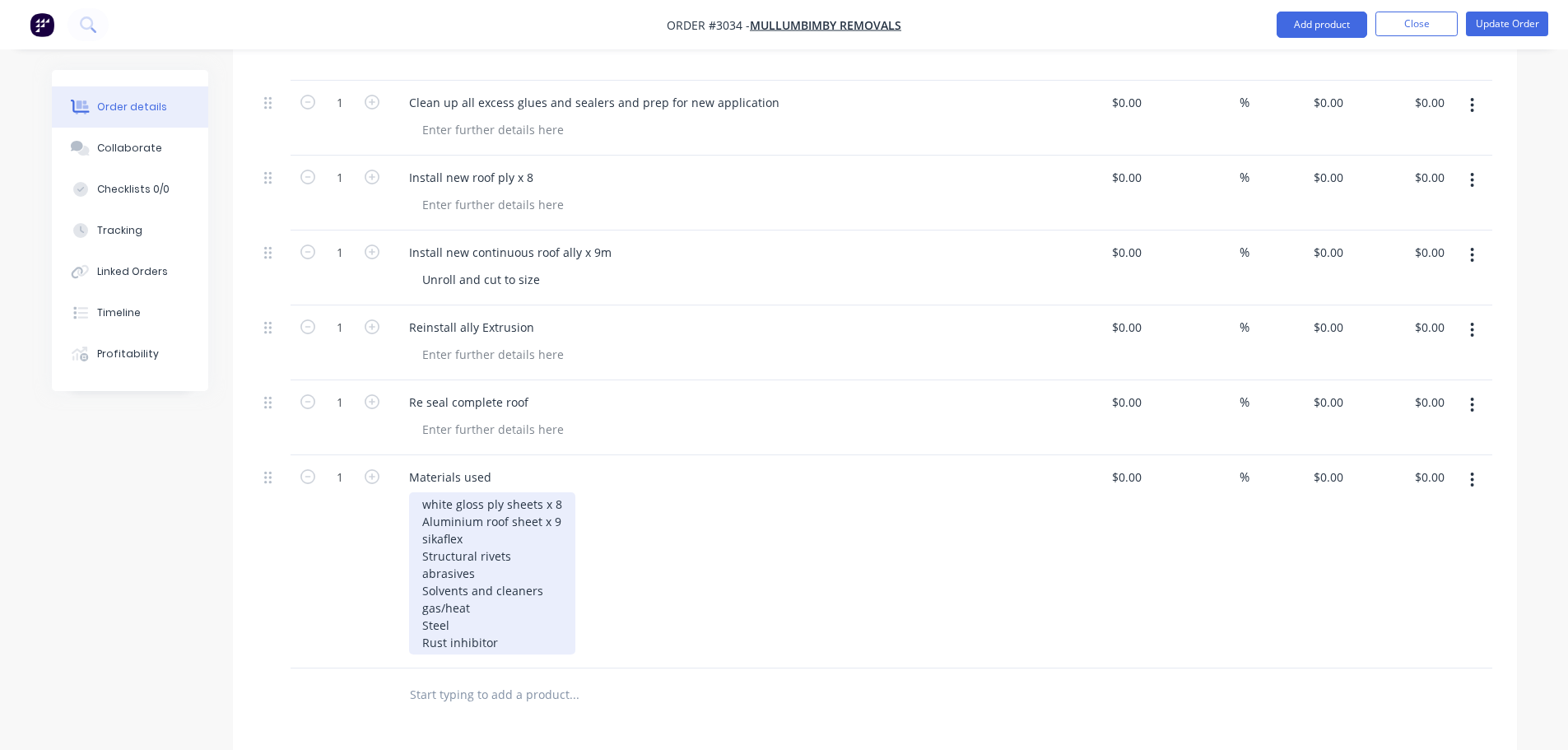
scroll to position [1805, 0]
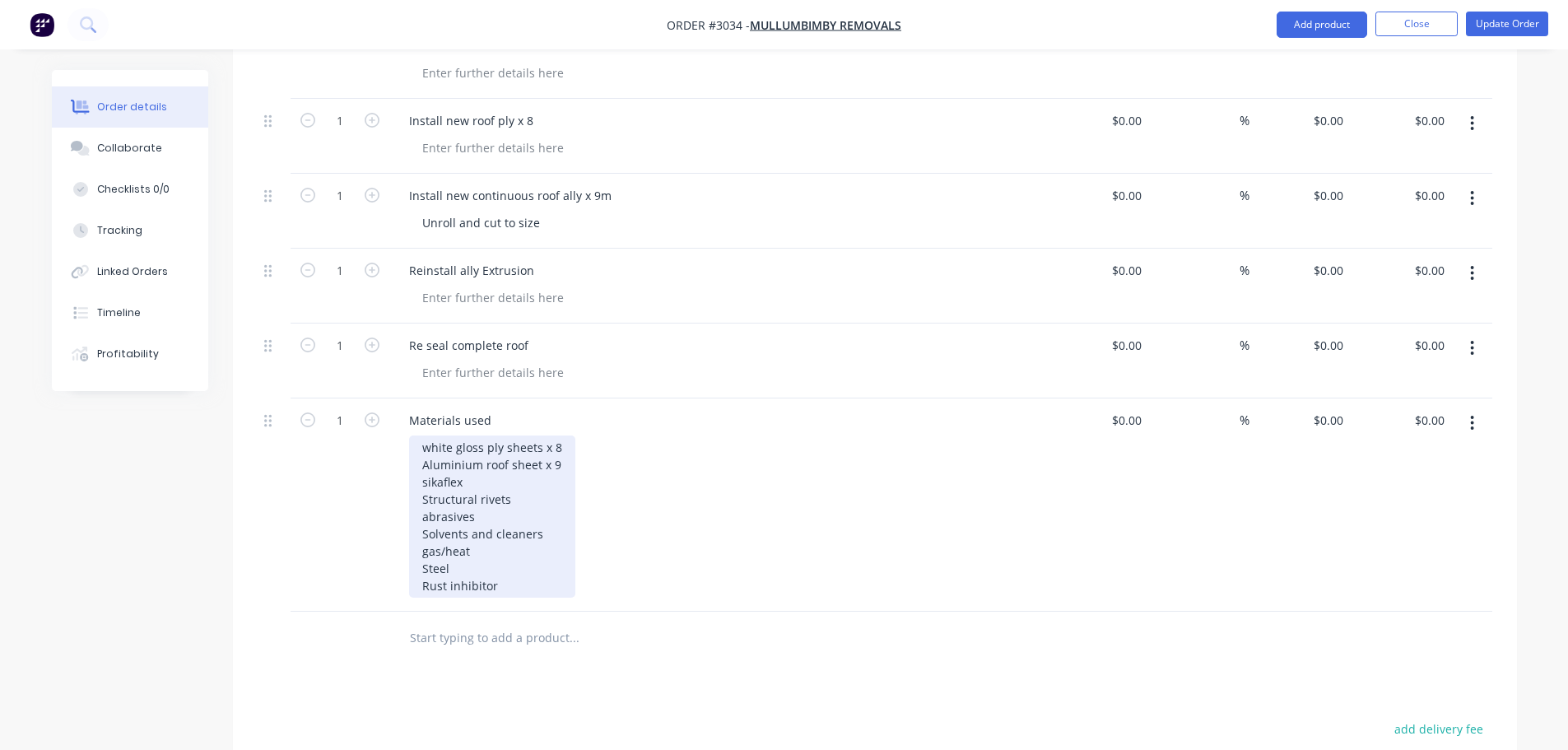
click at [497, 563] on div "white gloss ply sheets x 8 Aluminium roof sheet x 9 sikaflex Structural rivets …" at bounding box center [492, 516] width 167 height 162
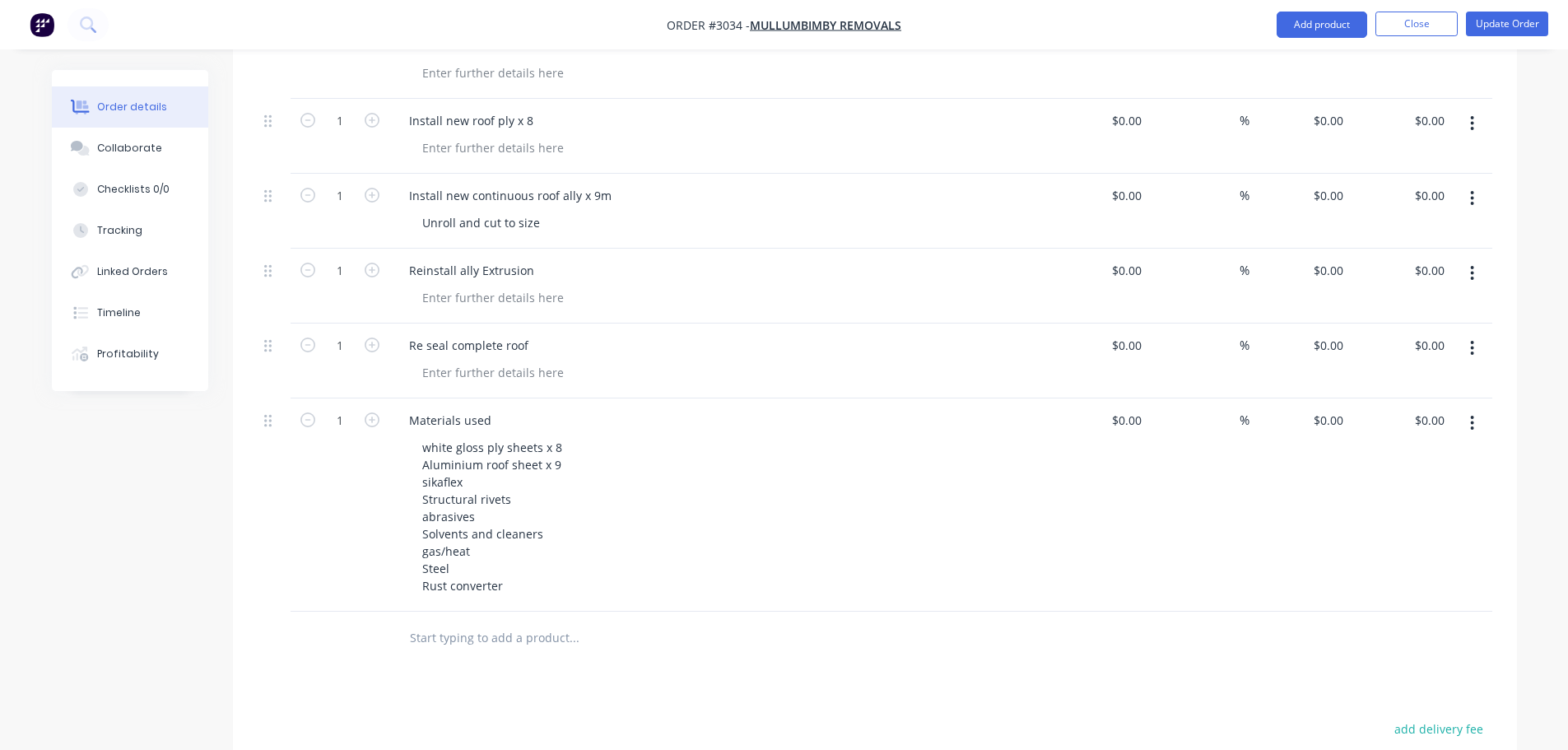
click at [628, 622] on input "text" at bounding box center [574, 638] width 330 height 33
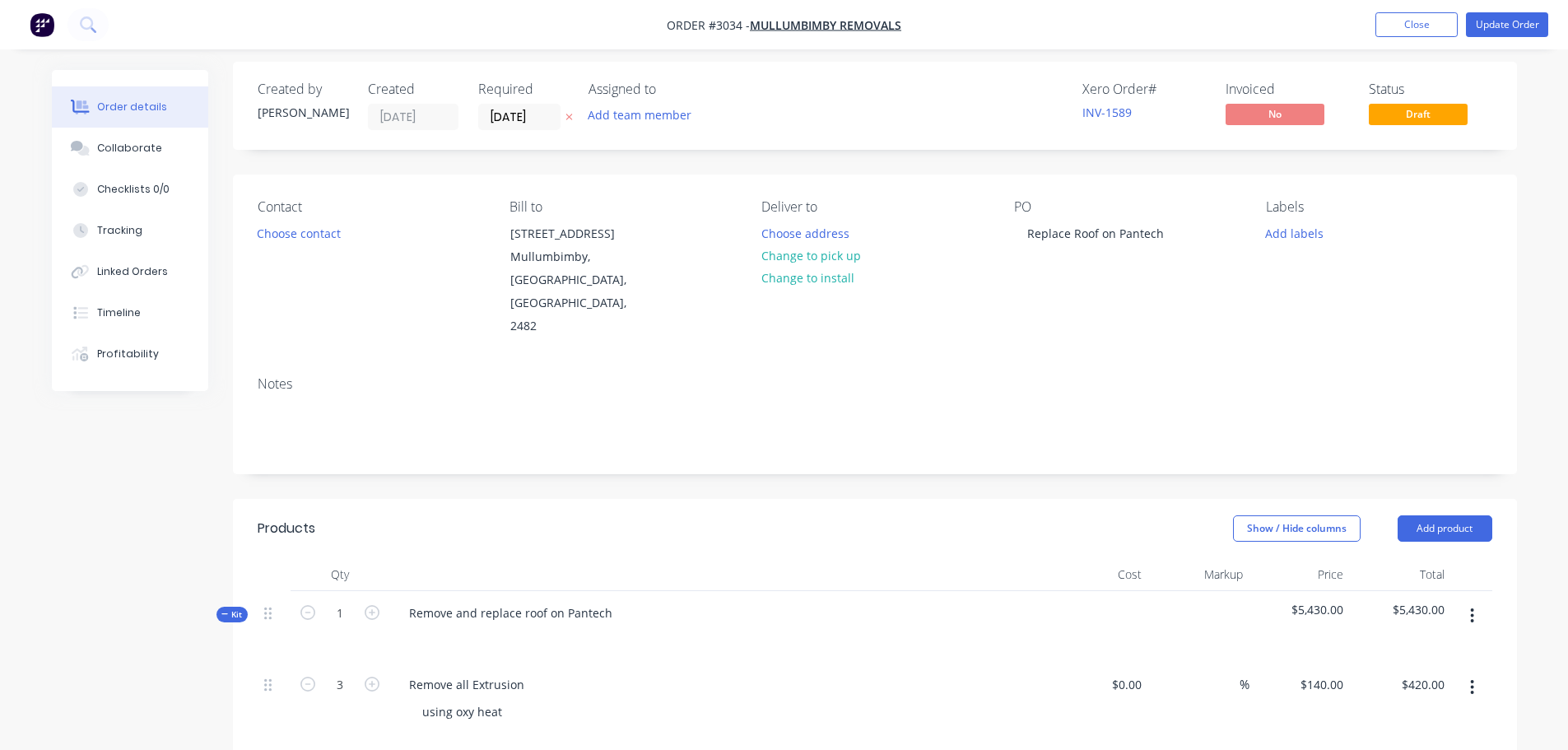
scroll to position [0, 0]
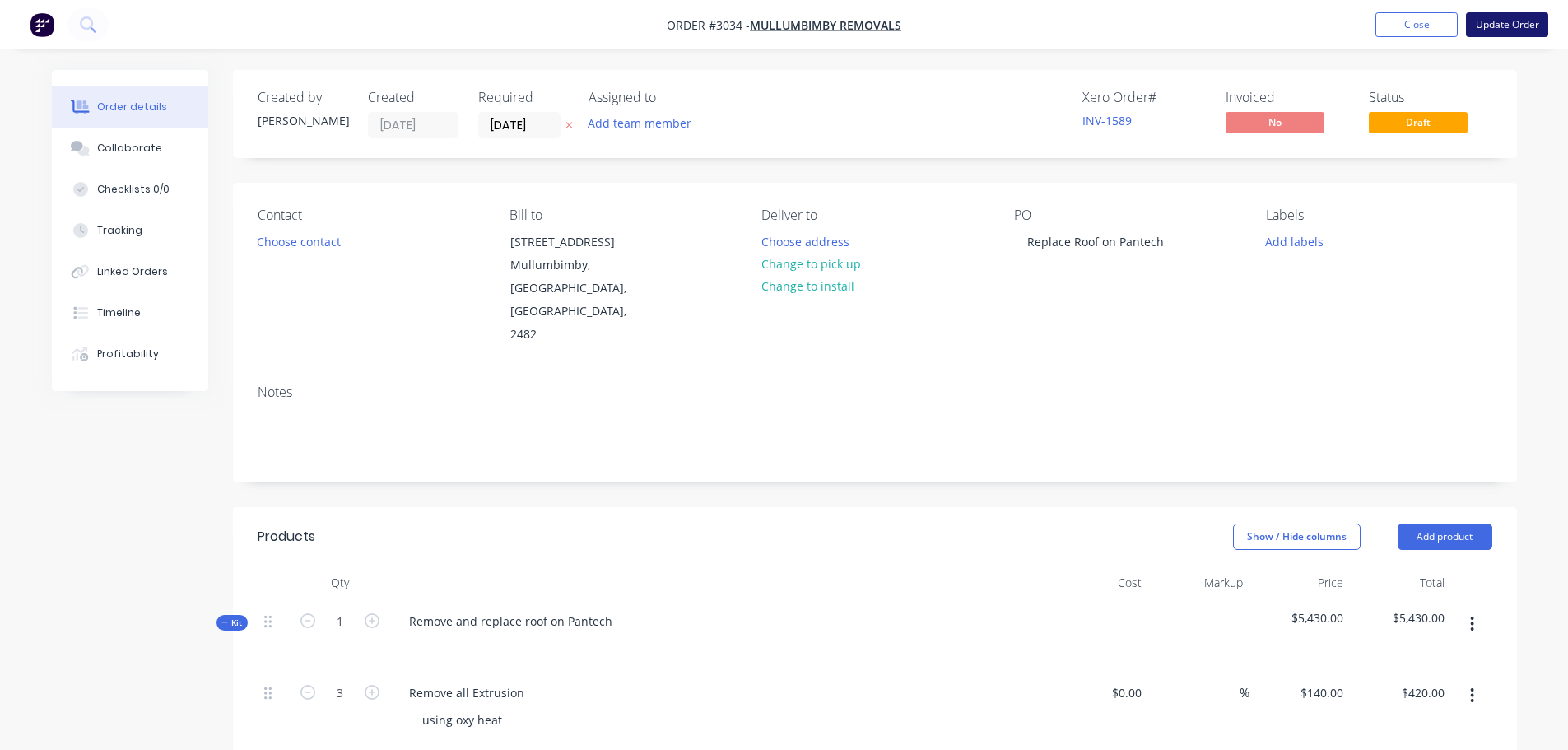
click at [1492, 20] on button "Update Order" at bounding box center [1506, 24] width 82 height 25
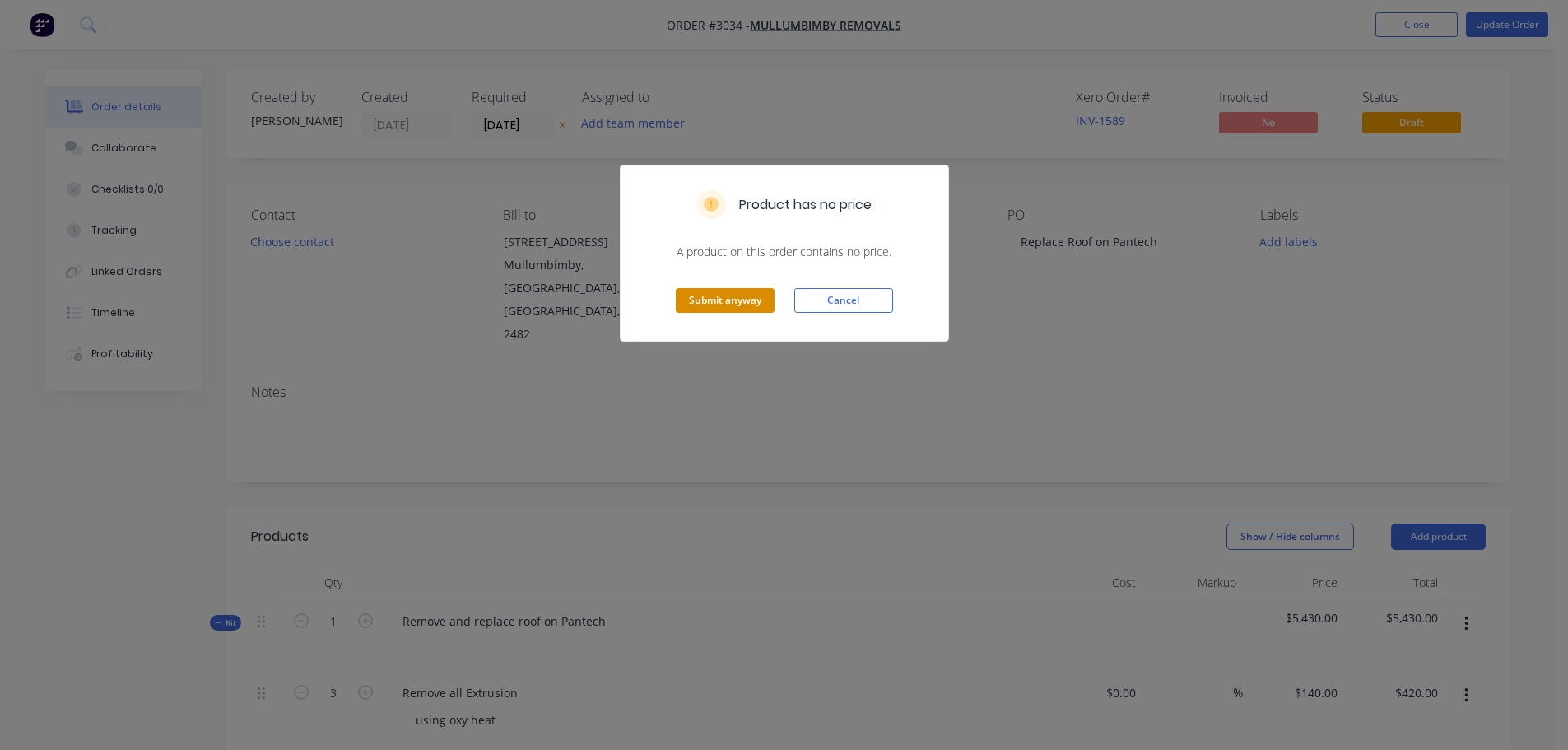
click at [731, 299] on button "Submit anyway" at bounding box center [725, 300] width 99 height 25
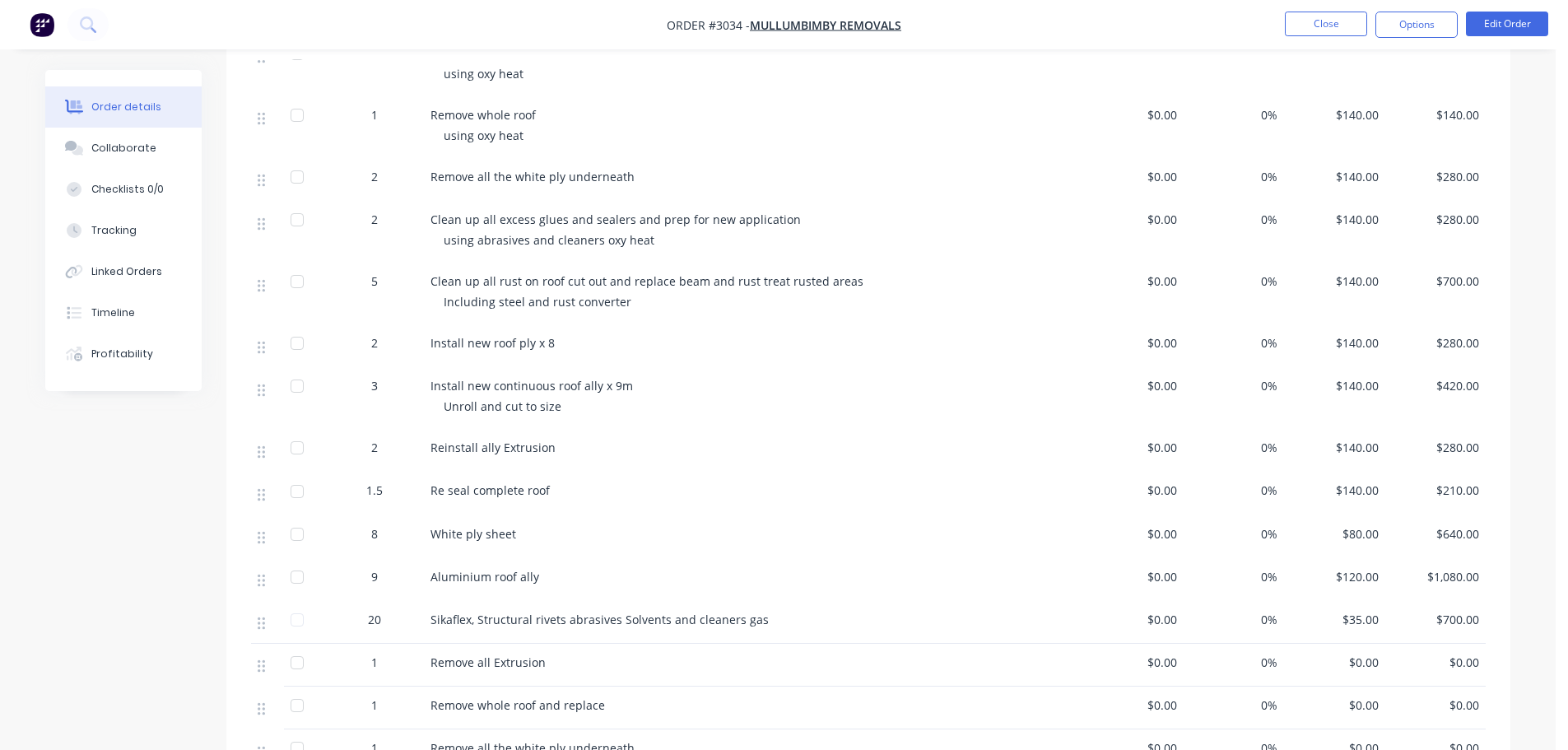
scroll to position [410, 0]
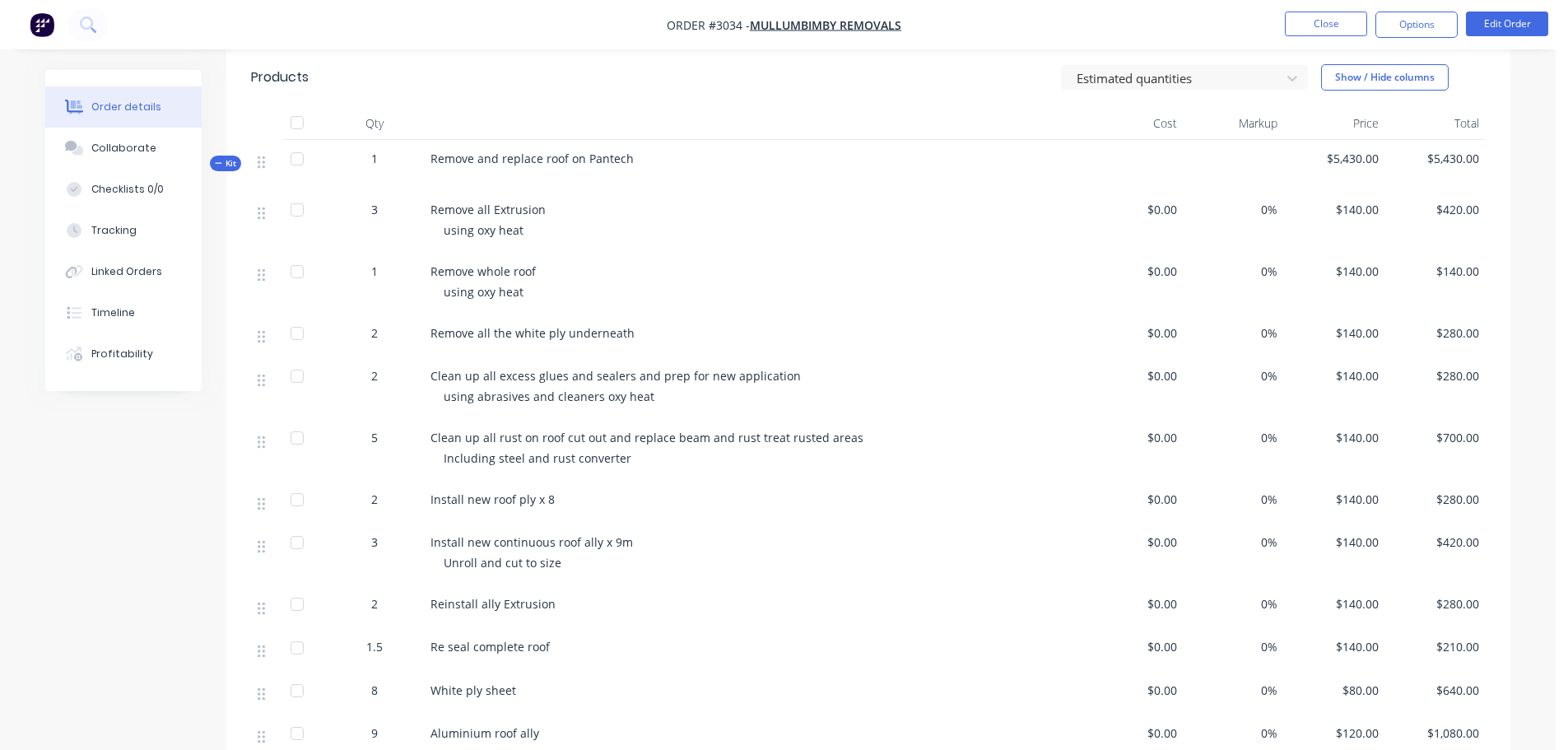
click at [43, 20] on img "button" at bounding box center [42, 24] width 25 height 25
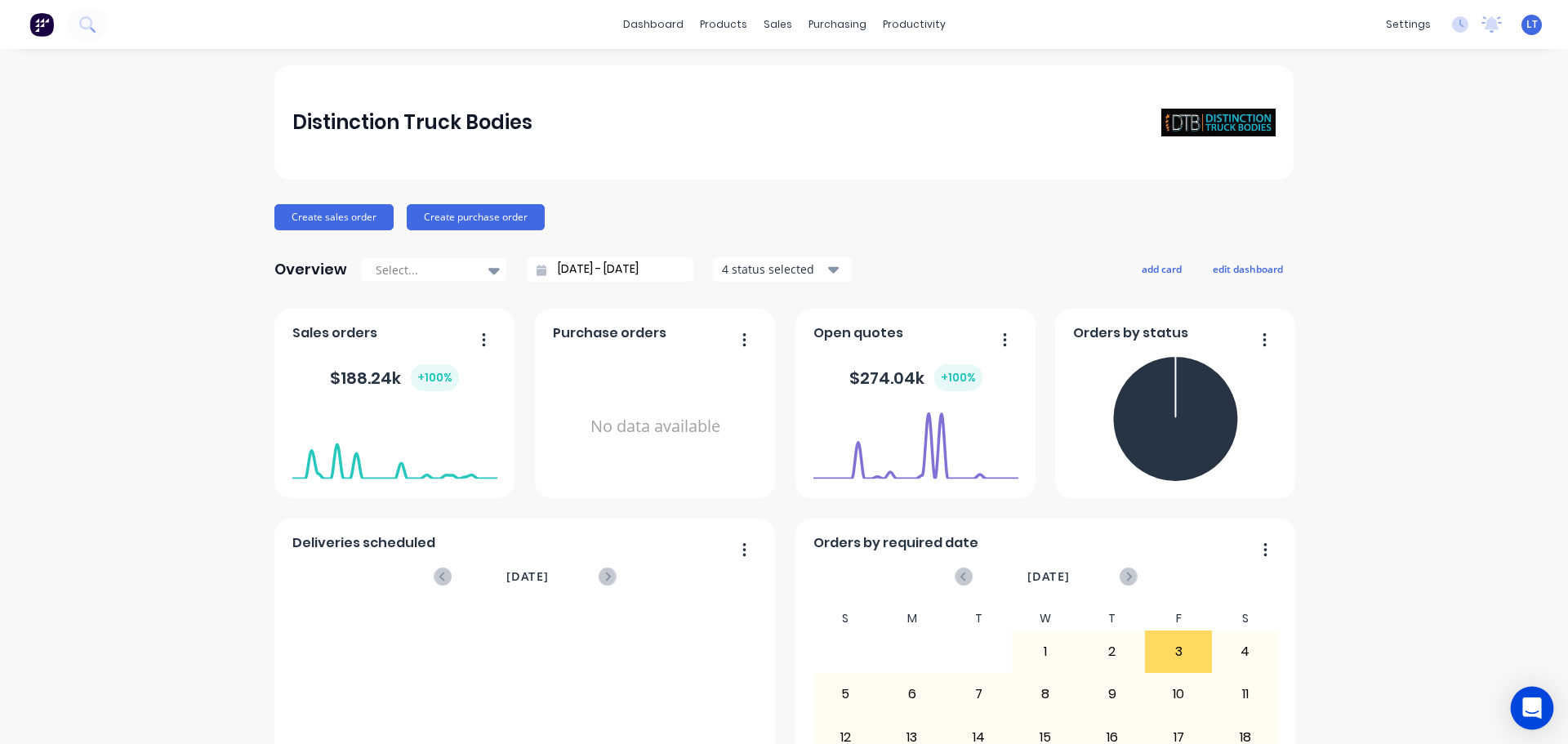
click at [1531, 705] on icon "Open Intercom Messenger" at bounding box center [1531, 707] width 18 height 21
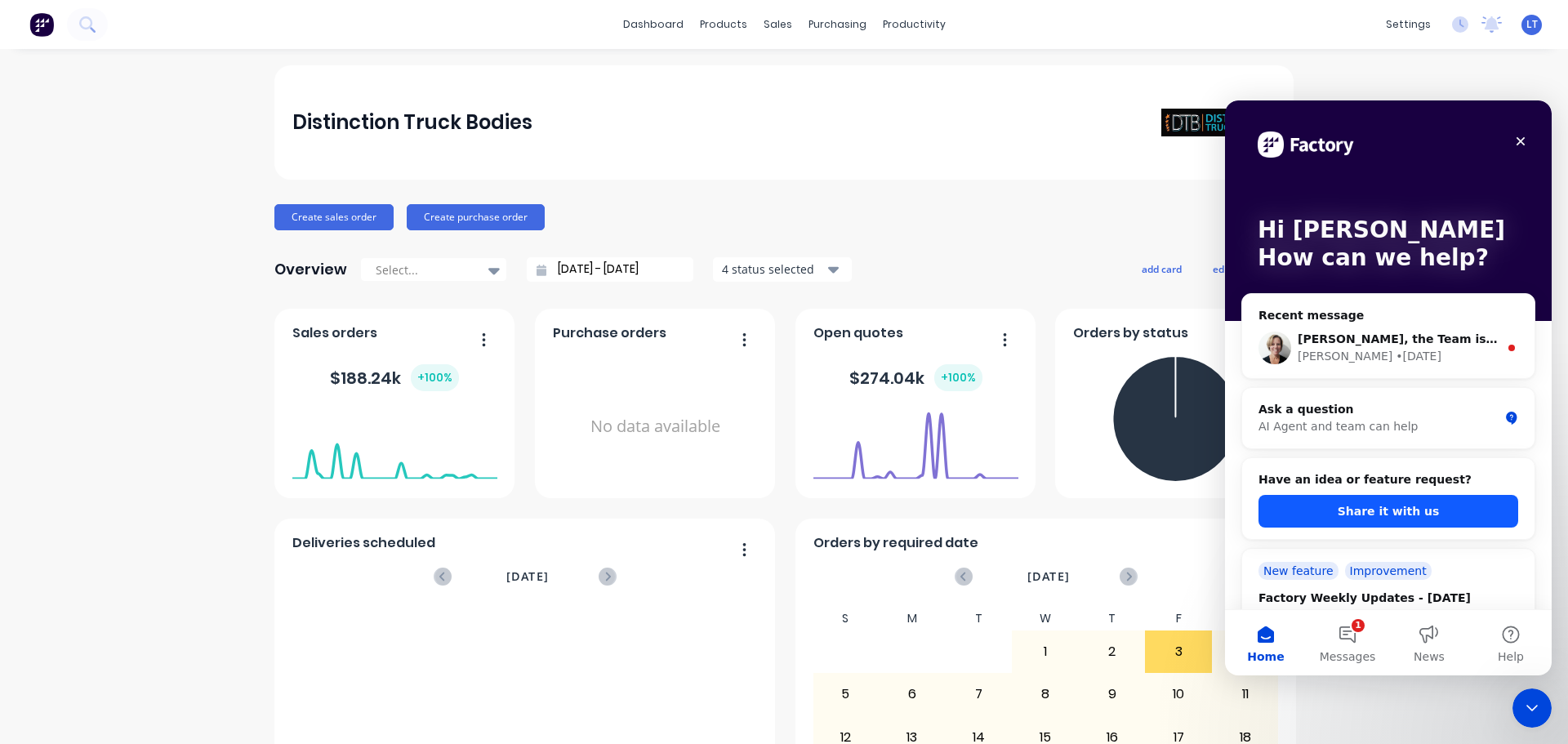
click at [1377, 507] on button "Share it with us" at bounding box center [1388, 512] width 260 height 33
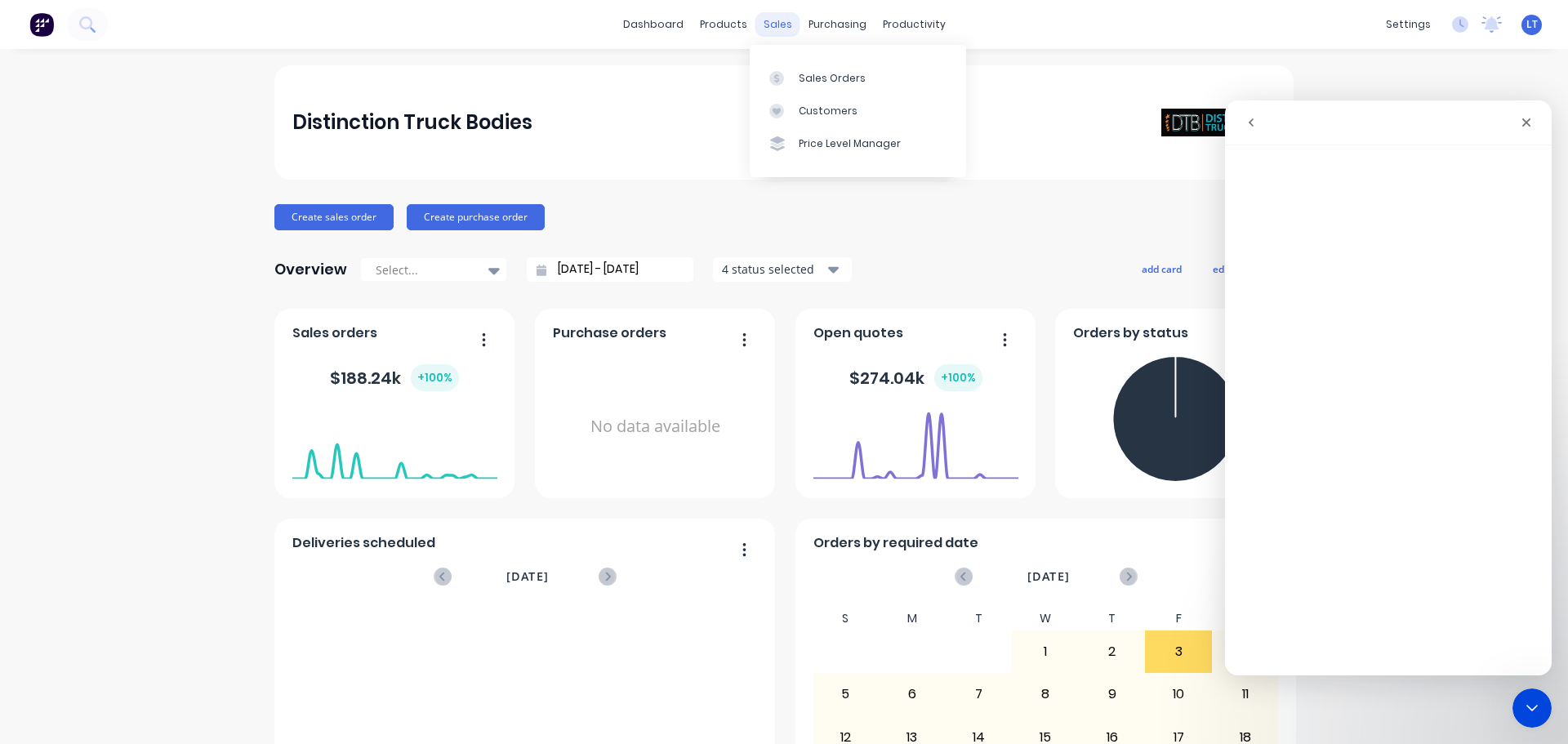
click at [769, 21] on div "sales" at bounding box center [777, 24] width 45 height 25
click at [795, 74] on link "Sales Orders" at bounding box center [858, 78] width 217 height 33
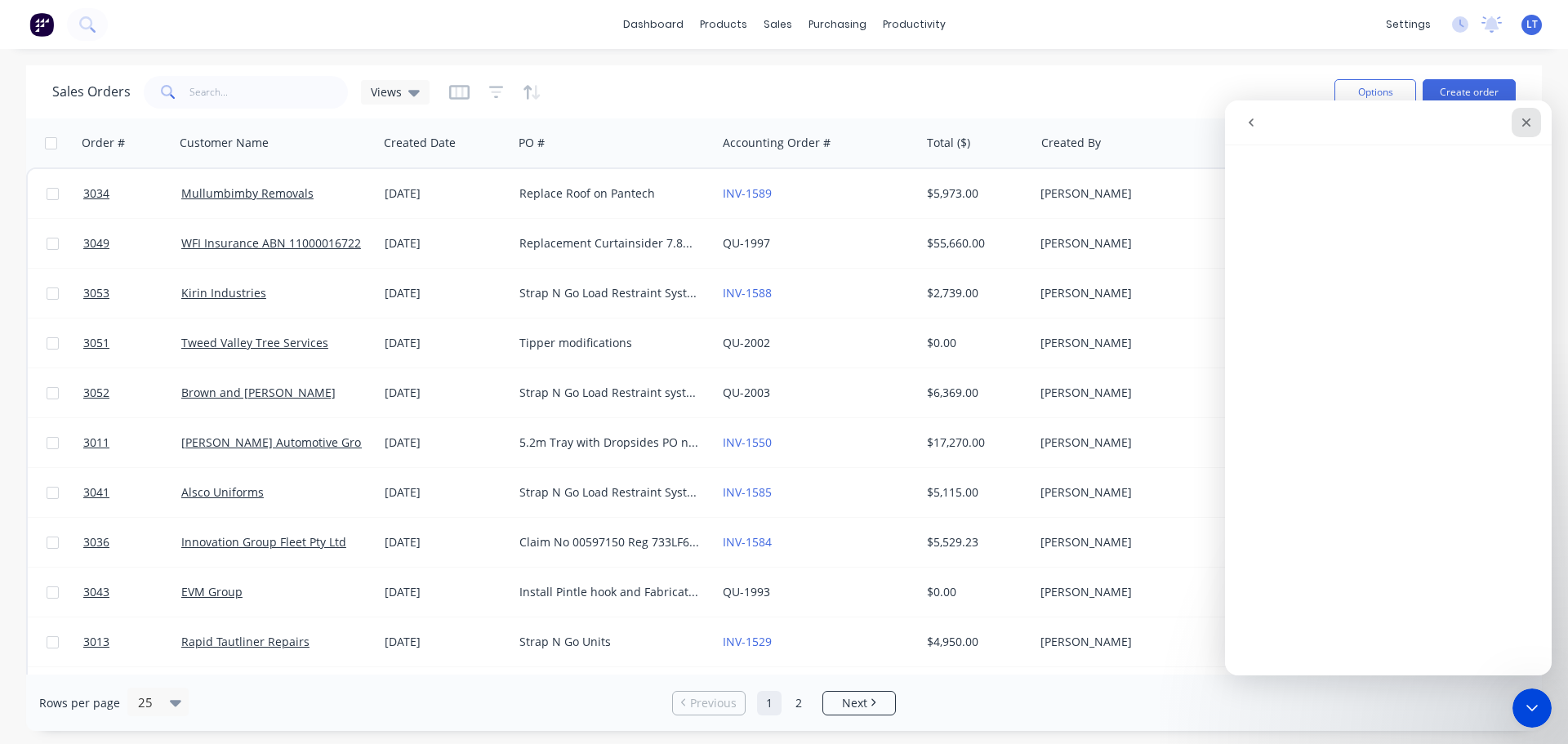
click at [1530, 118] on icon "Close" at bounding box center [1527, 122] width 13 height 13
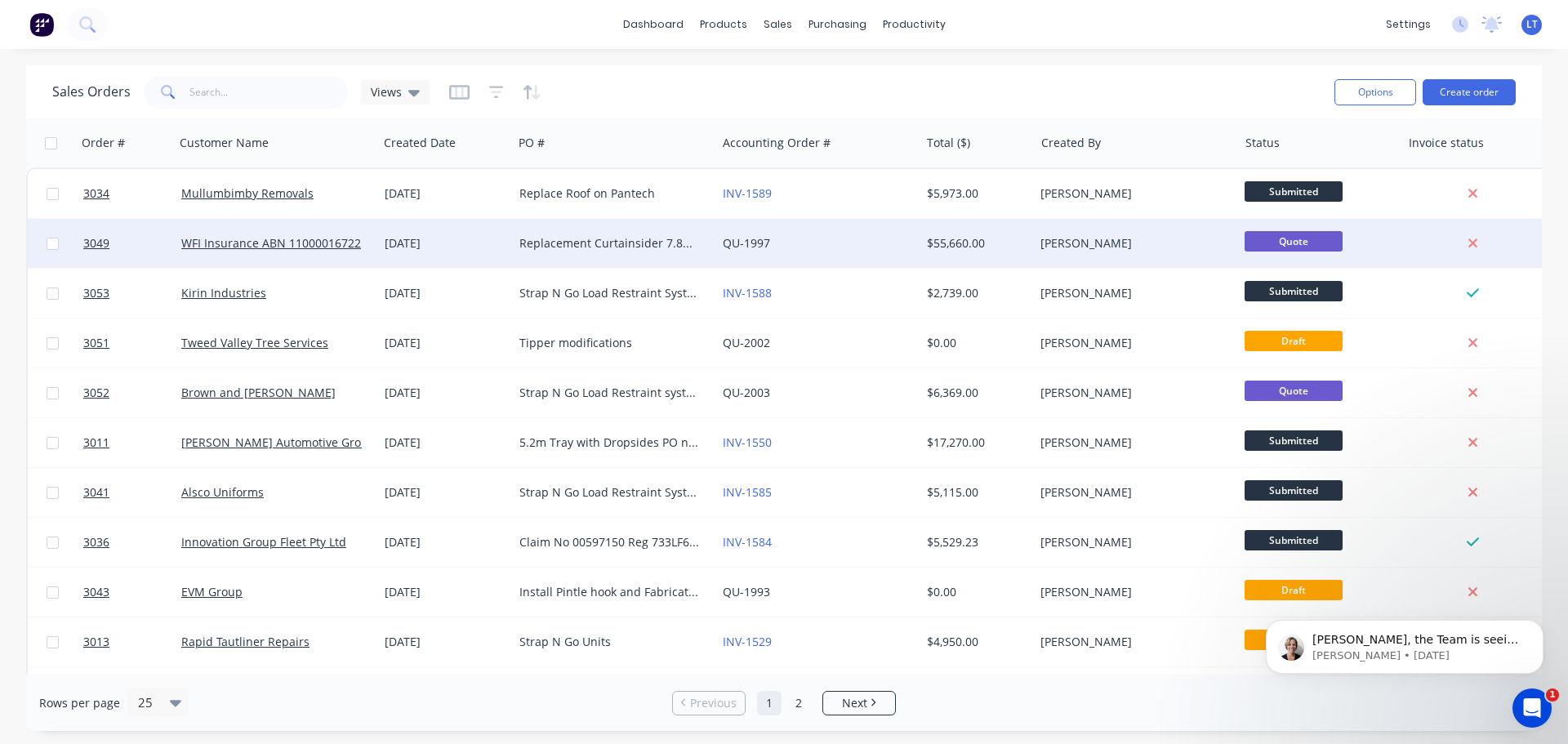
click at [536, 242] on div "Replacement Curtainsider 7.8m WFI Insurance Claim No WFI 256776999 Mercedes Ben…" at bounding box center [609, 243] width 181 height 17
